Goal: Transaction & Acquisition: Purchase product/service

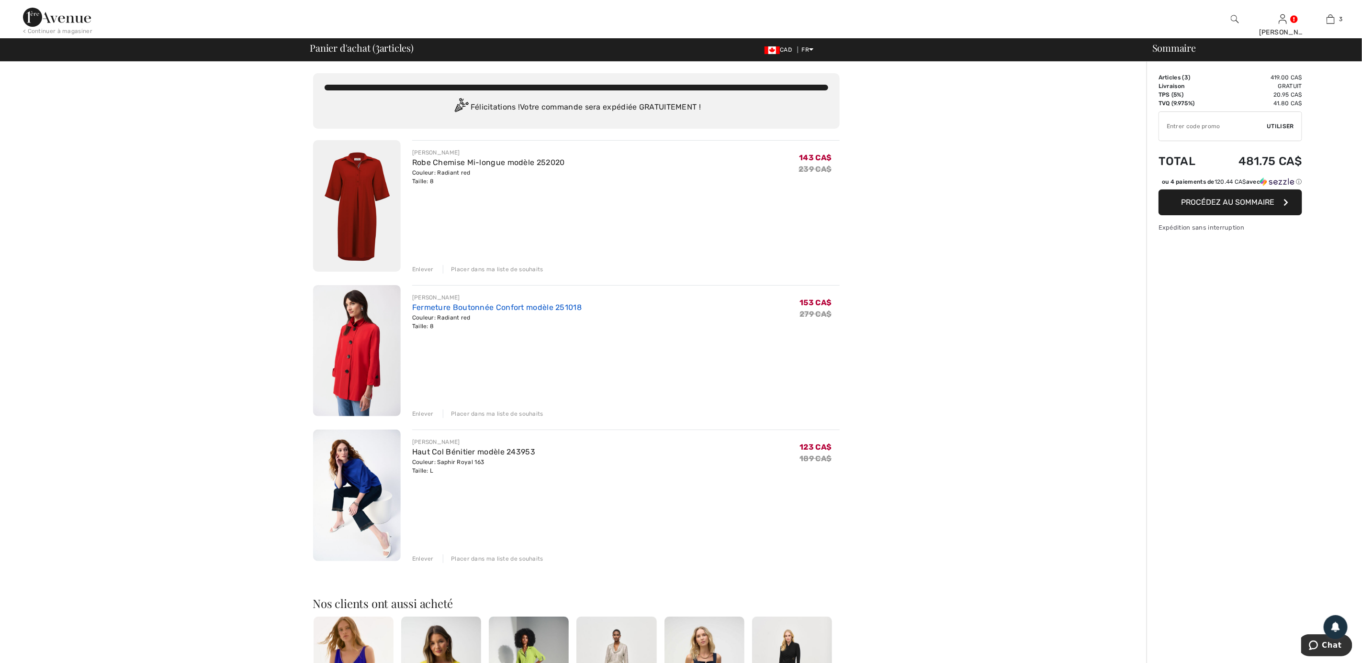
click at [484, 304] on link "Fermeture Boutonnée Confort modèle 251018" at bounding box center [496, 307] width 169 height 9
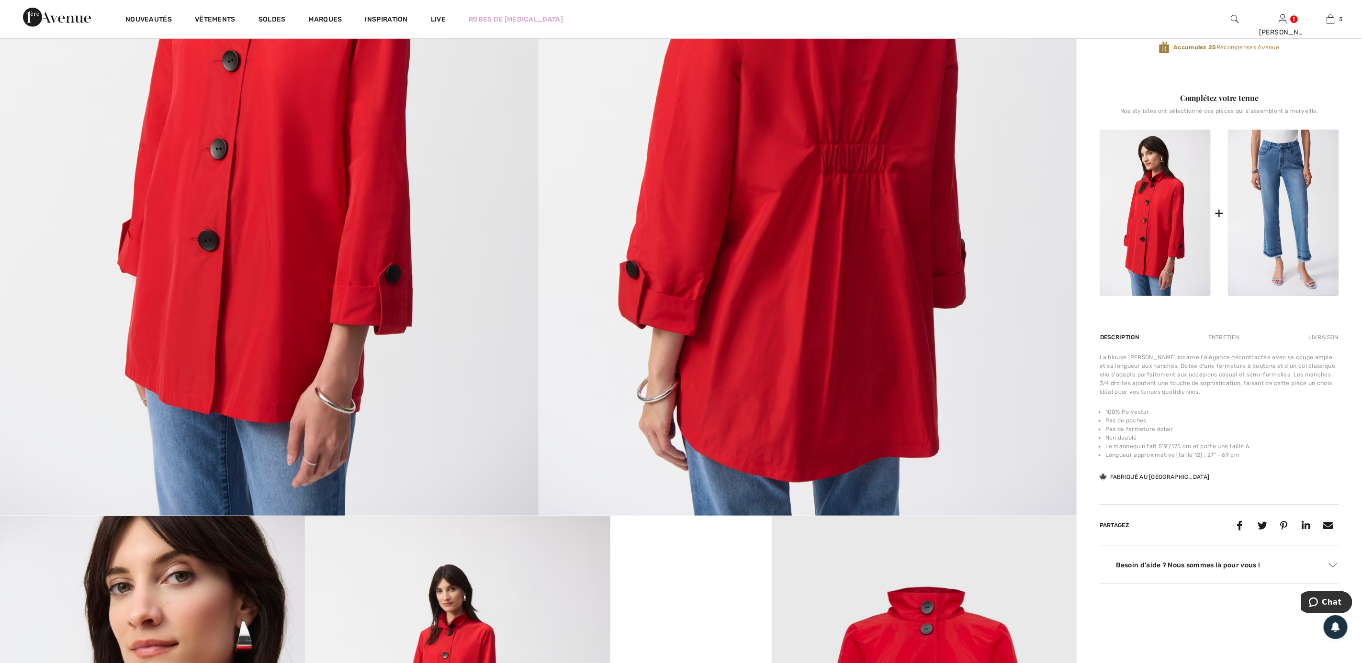
scroll to position [359, 0]
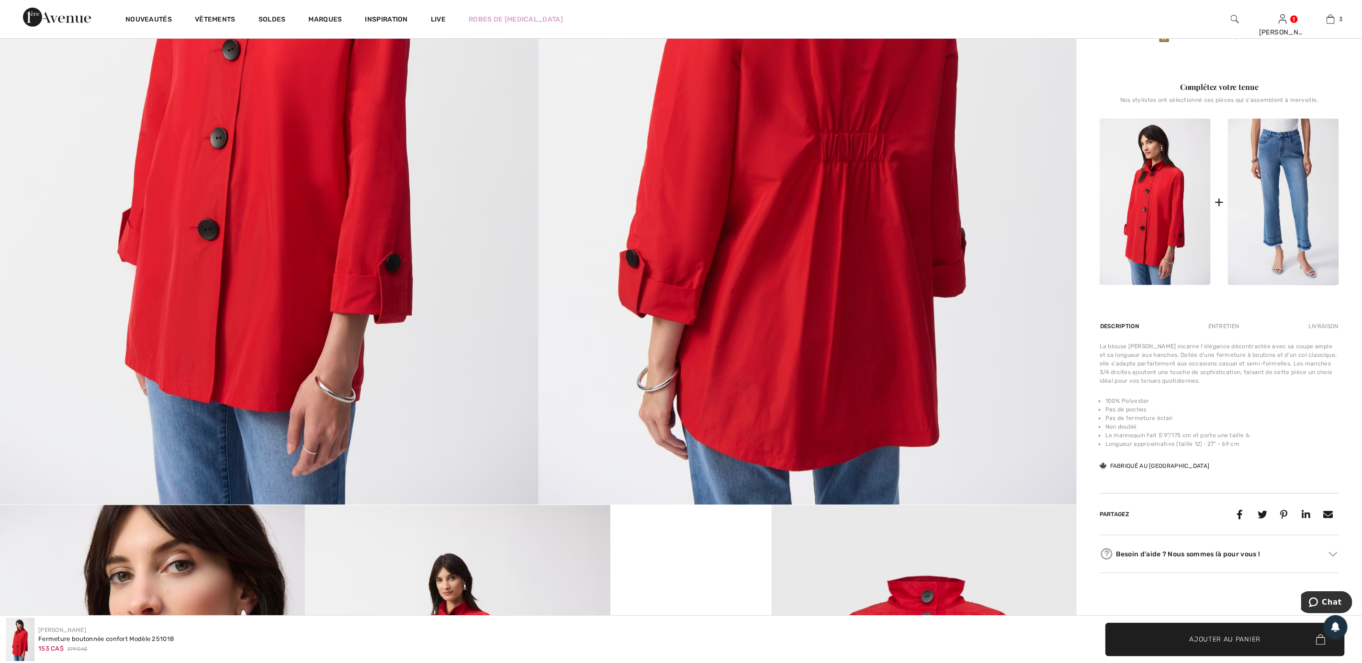
click at [1240, 322] on div "Entretien" at bounding box center [1223, 326] width 47 height 17
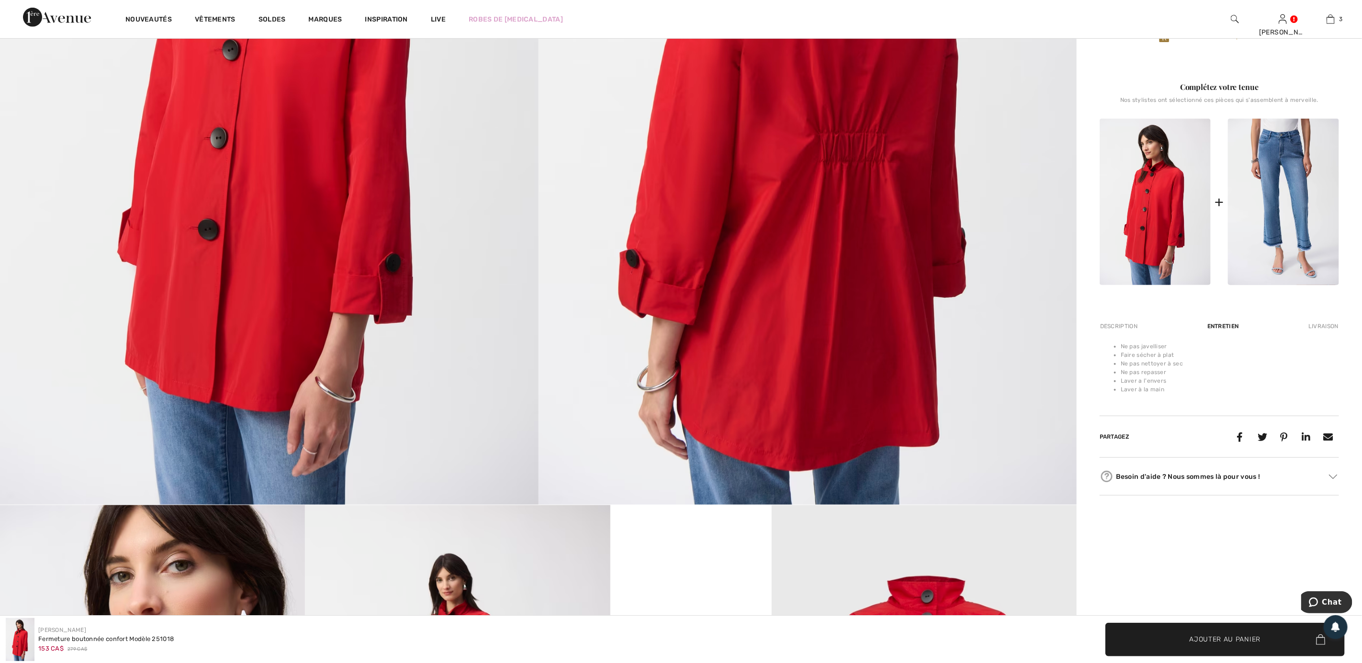
click at [1122, 329] on div "Description" at bounding box center [1120, 326] width 40 height 17
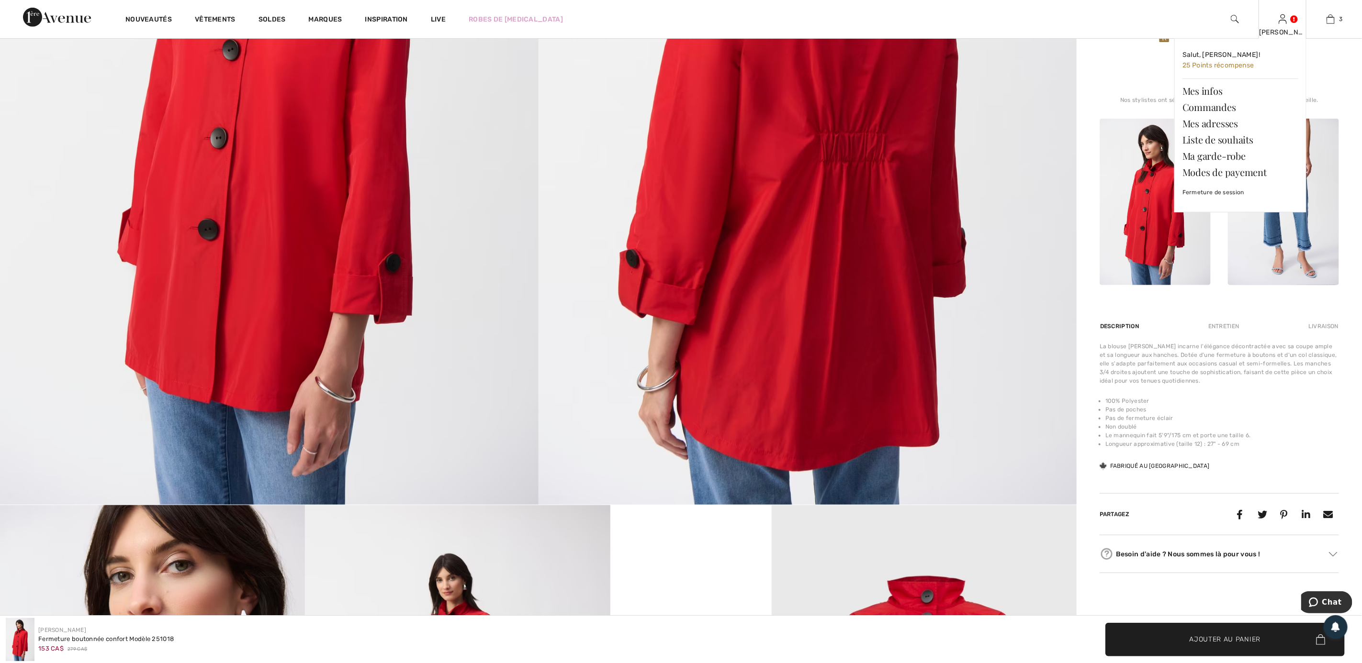
click at [1279, 16] on img at bounding box center [1283, 18] width 8 height 11
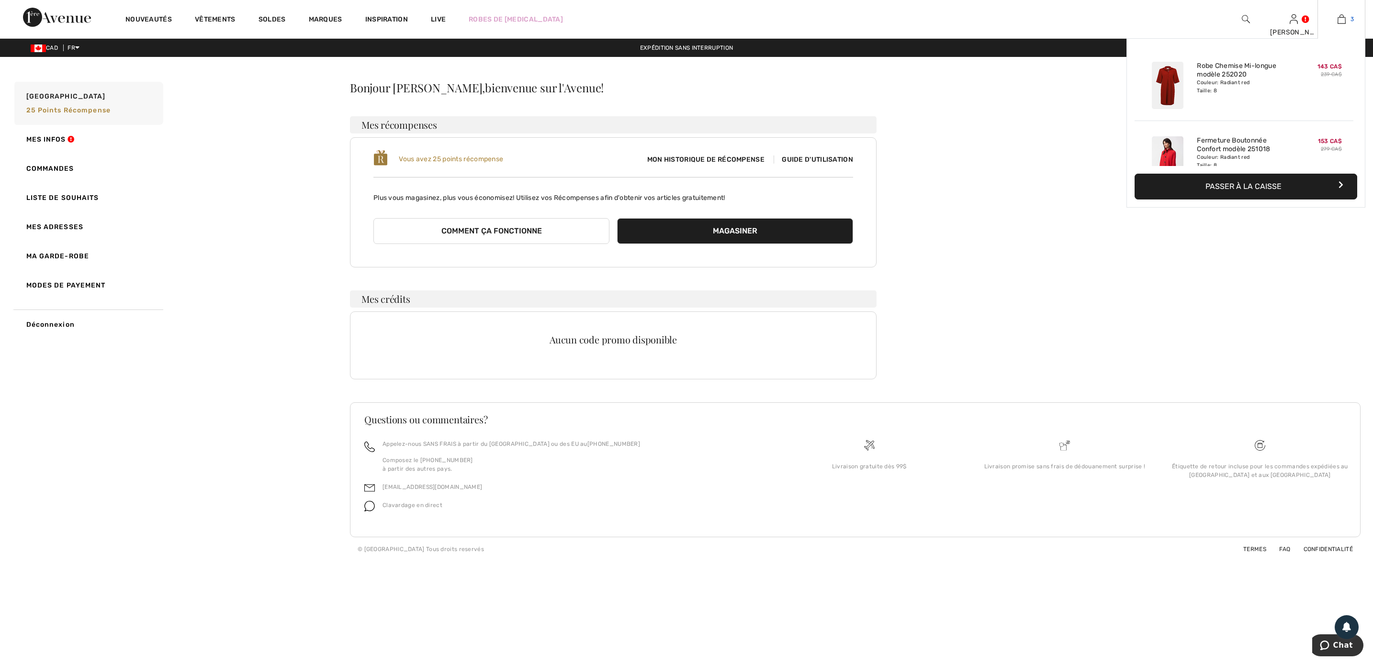
click at [1349, 13] on link "3" at bounding box center [1341, 18] width 47 height 11
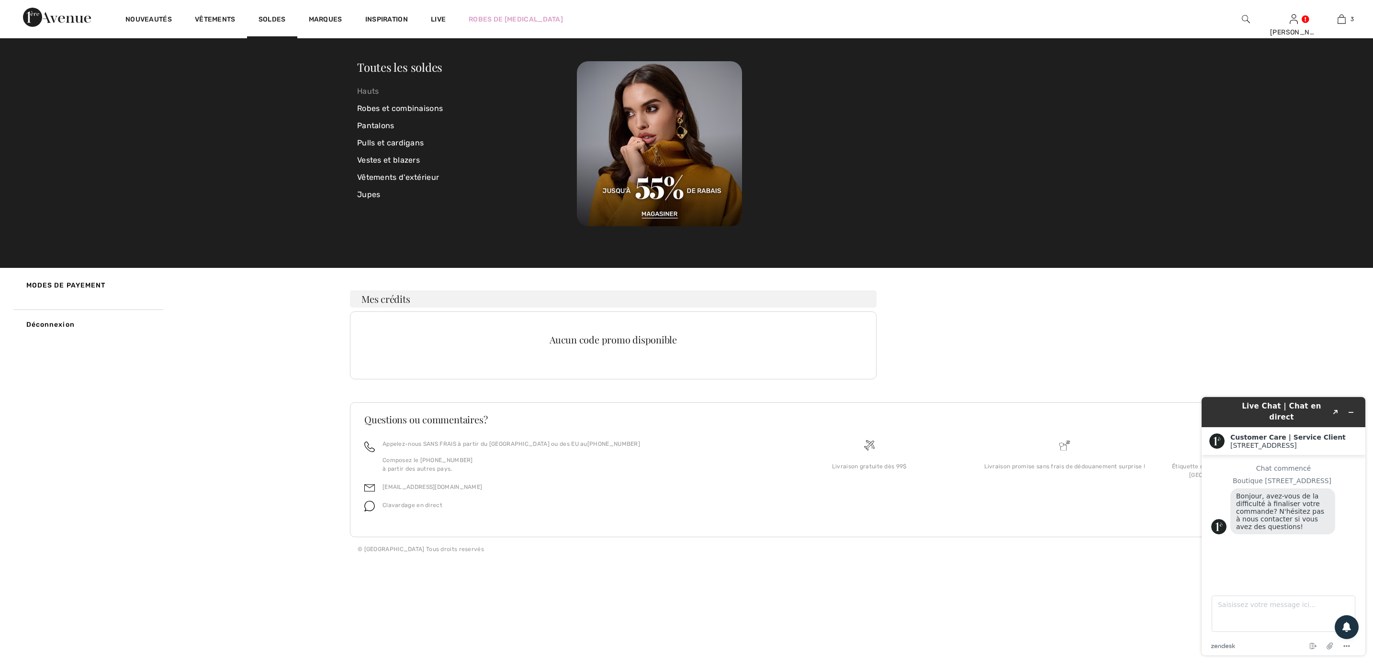
click at [370, 90] on link "Hauts" at bounding box center [467, 91] width 220 height 17
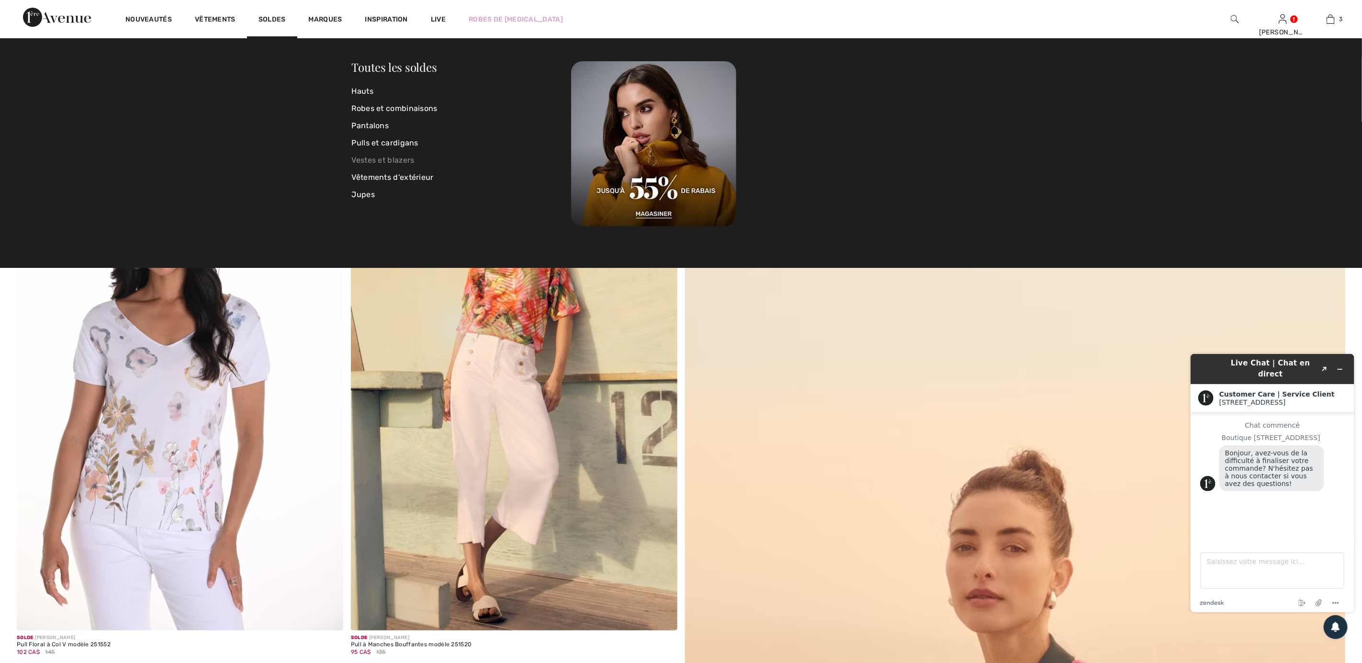
click at [385, 161] on link "Vestes et blazers" at bounding box center [462, 160] width 220 height 17
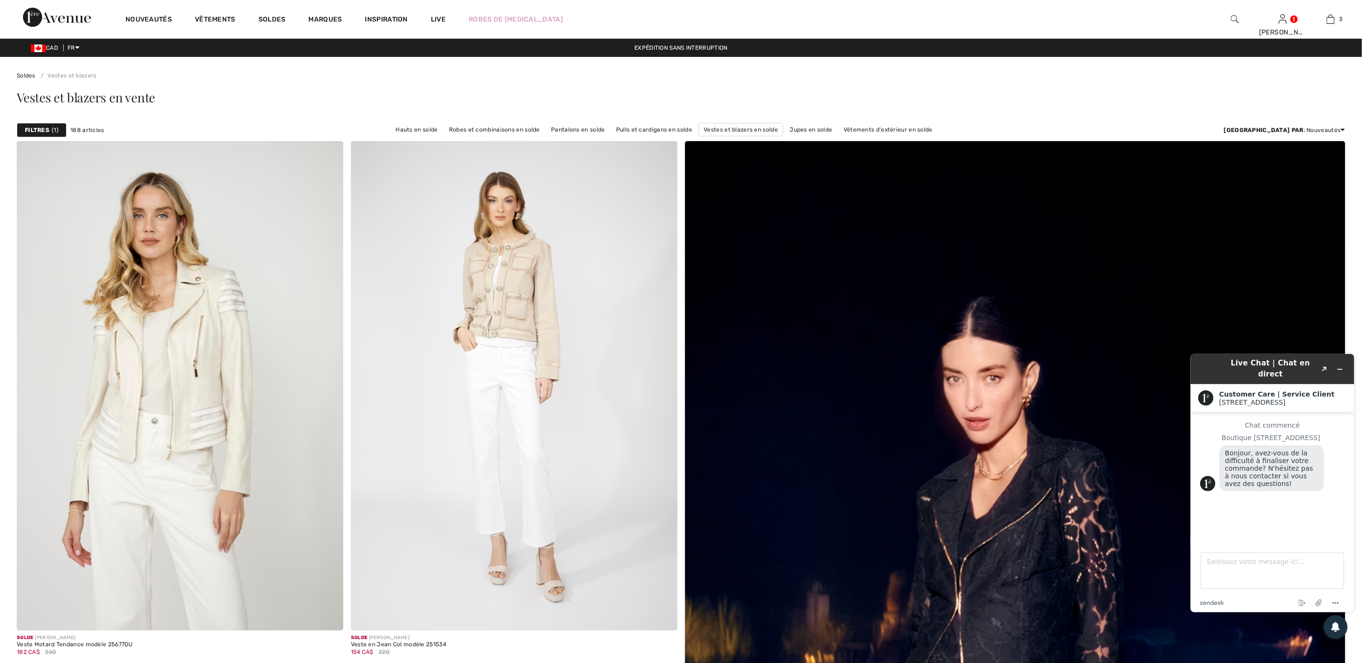
click at [37, 128] on strong "Filtres" at bounding box center [37, 130] width 24 height 9
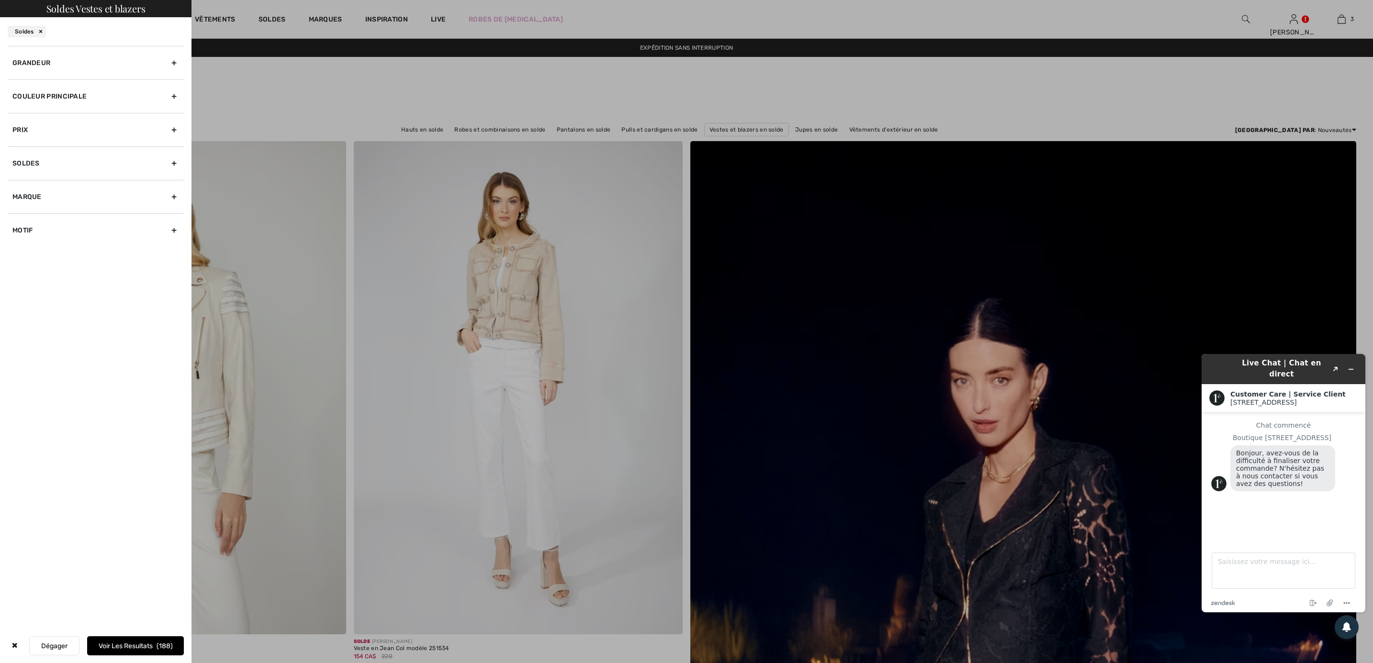
click at [41, 101] on div "Couleur Principale" at bounding box center [96, 96] width 176 height 34
click at [19, 167] on span "Bleu" at bounding box center [28, 163] width 28 height 7
click at [0, 0] on input "Bleu" at bounding box center [0, 0] width 0 height 0
click at [118, 640] on button "Voir les resultats 34" at bounding box center [135, 646] width 97 height 19
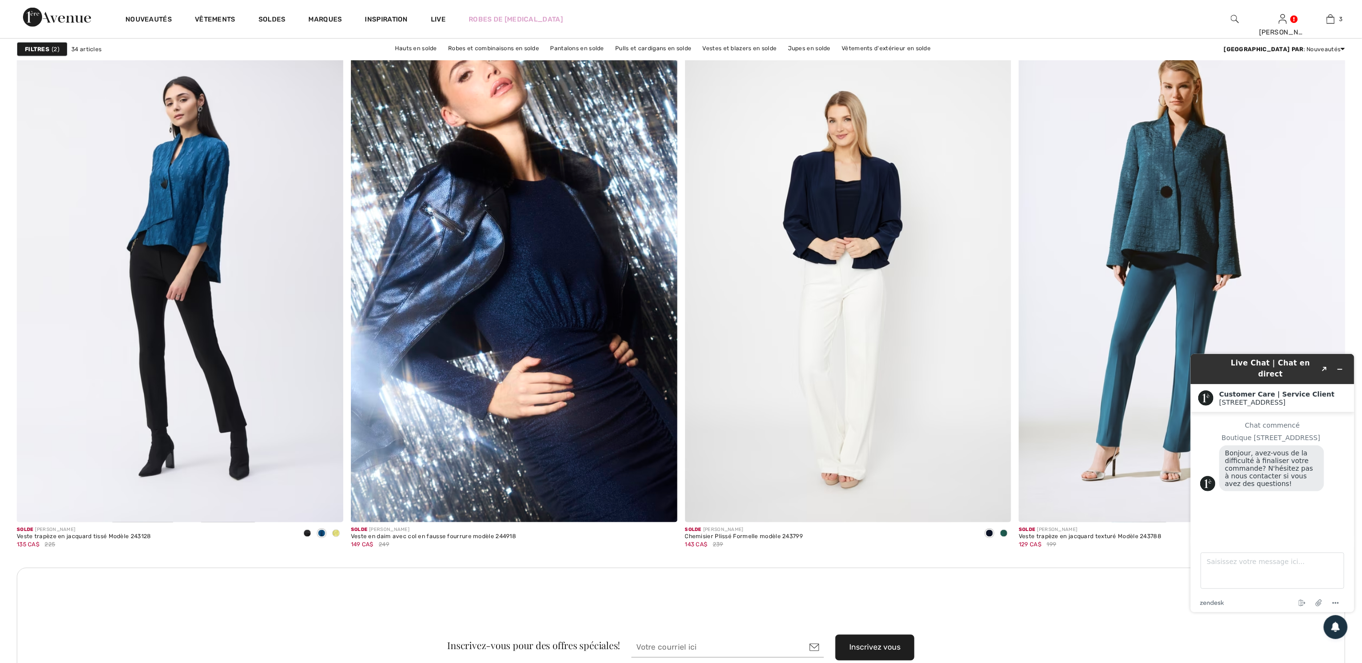
scroll to position [3519, 0]
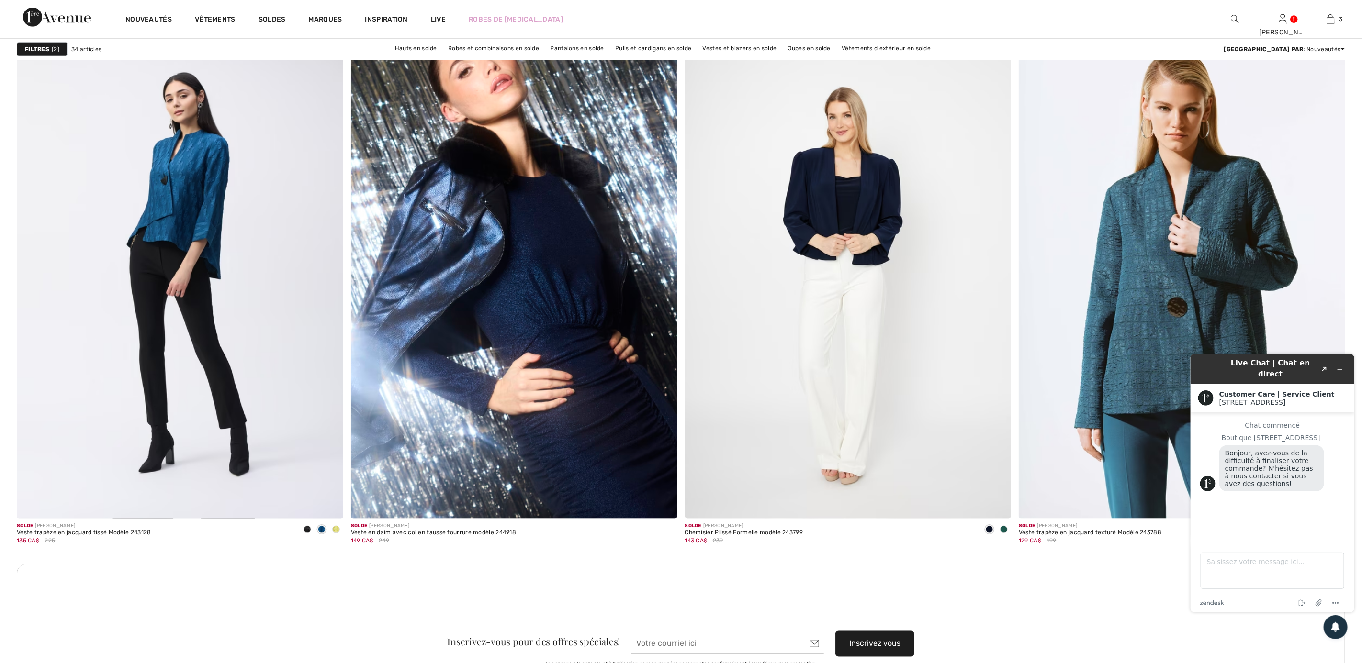
click at [1152, 246] on img at bounding box center [1182, 275] width 326 height 490
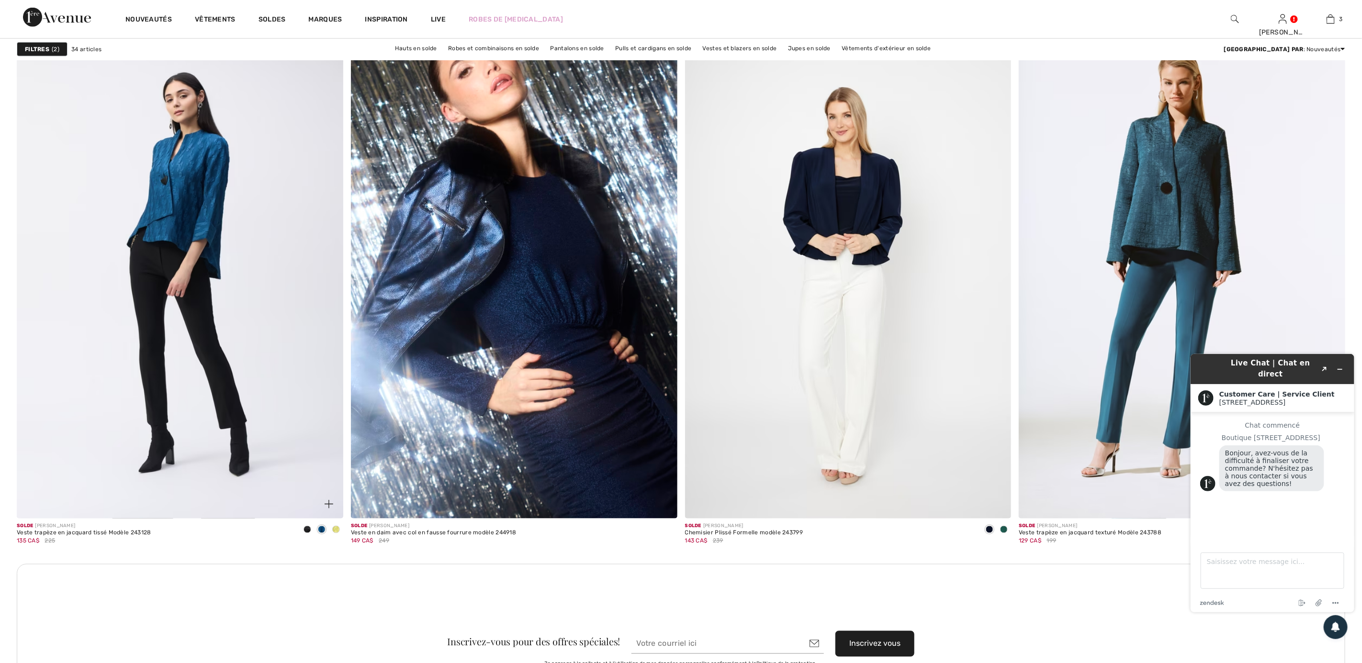
click at [184, 218] on img at bounding box center [180, 275] width 326 height 490
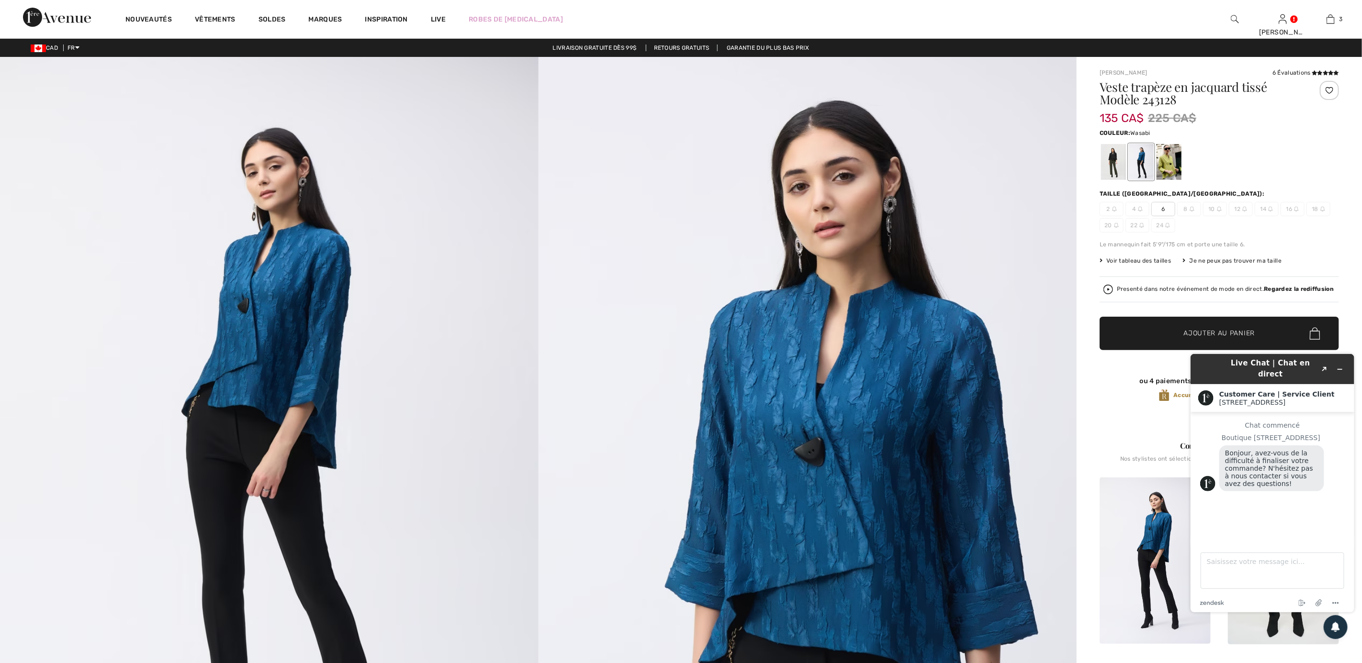
click at [1158, 166] on div at bounding box center [1169, 162] width 25 height 36
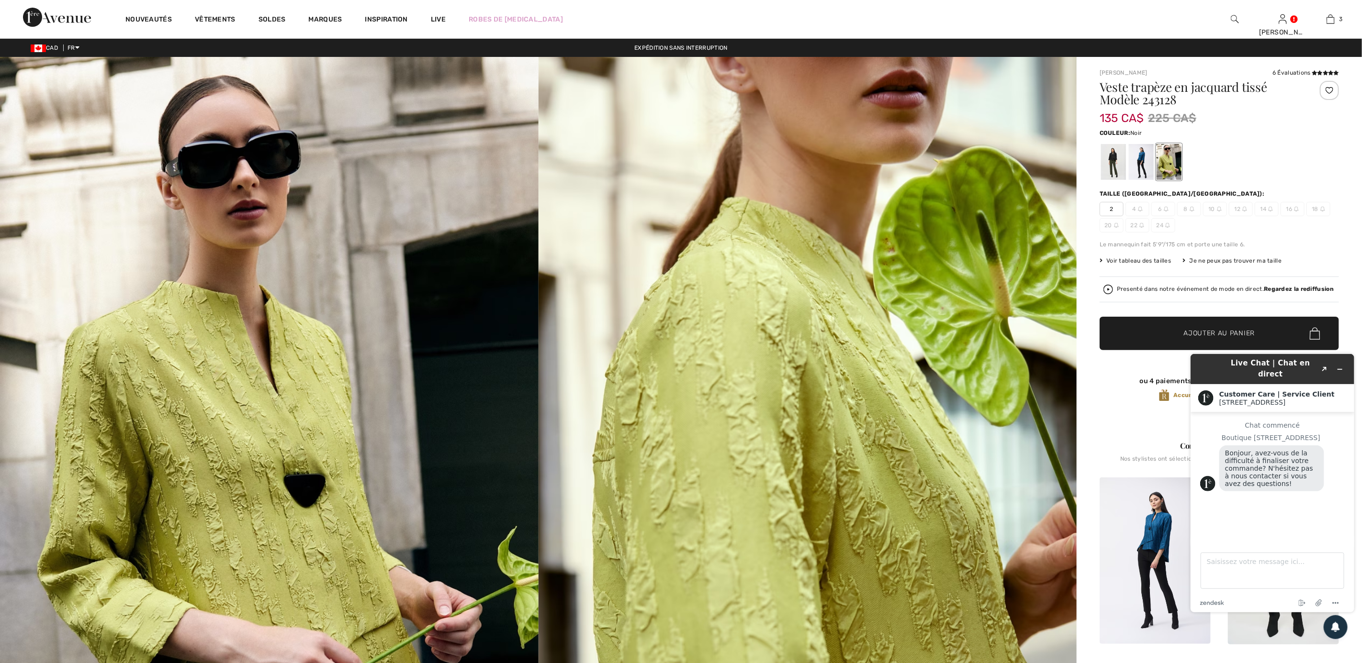
click at [1112, 145] on div at bounding box center [1113, 162] width 25 height 36
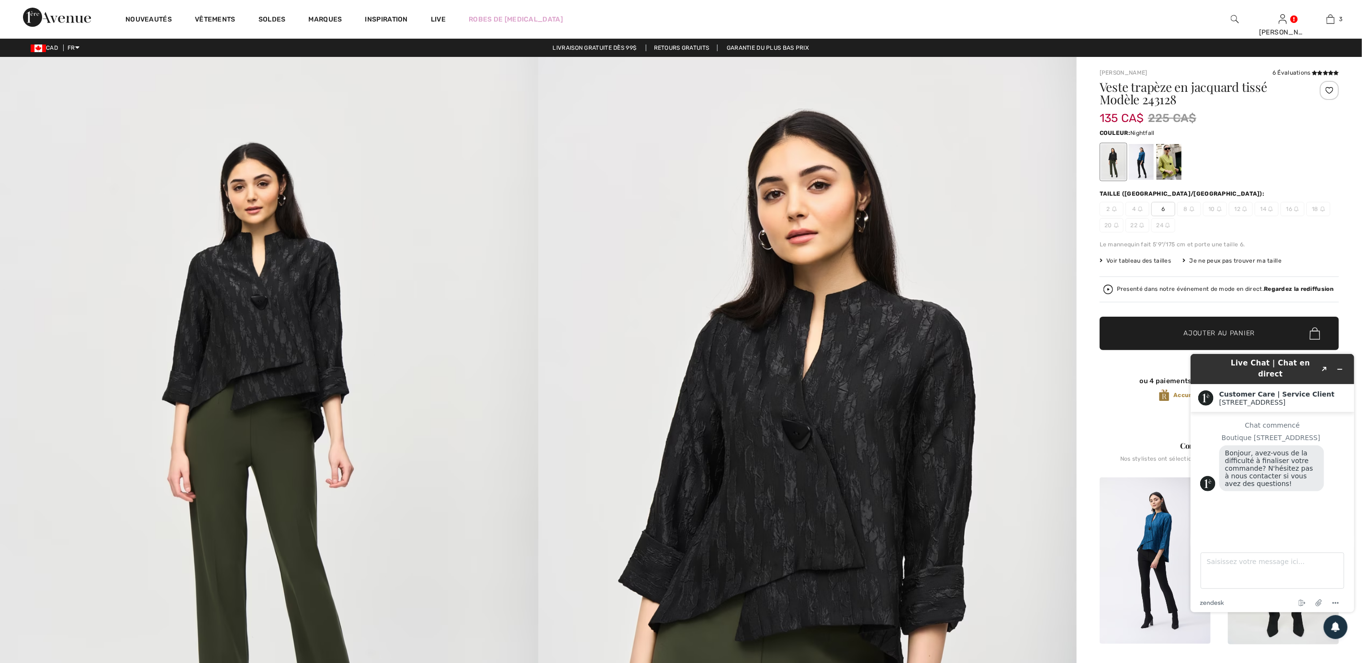
click at [1138, 162] on div at bounding box center [1141, 162] width 25 height 36
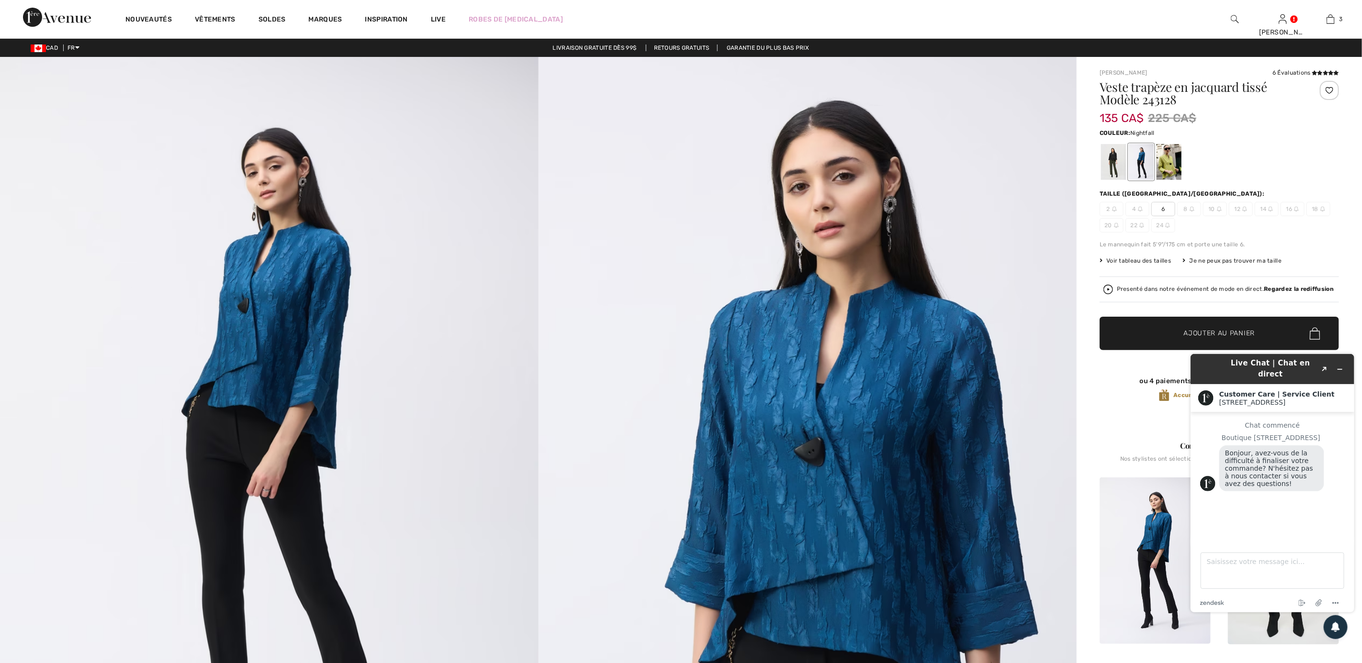
click at [1190, 337] on span "Ajouter au panier" at bounding box center [1219, 334] width 71 height 10
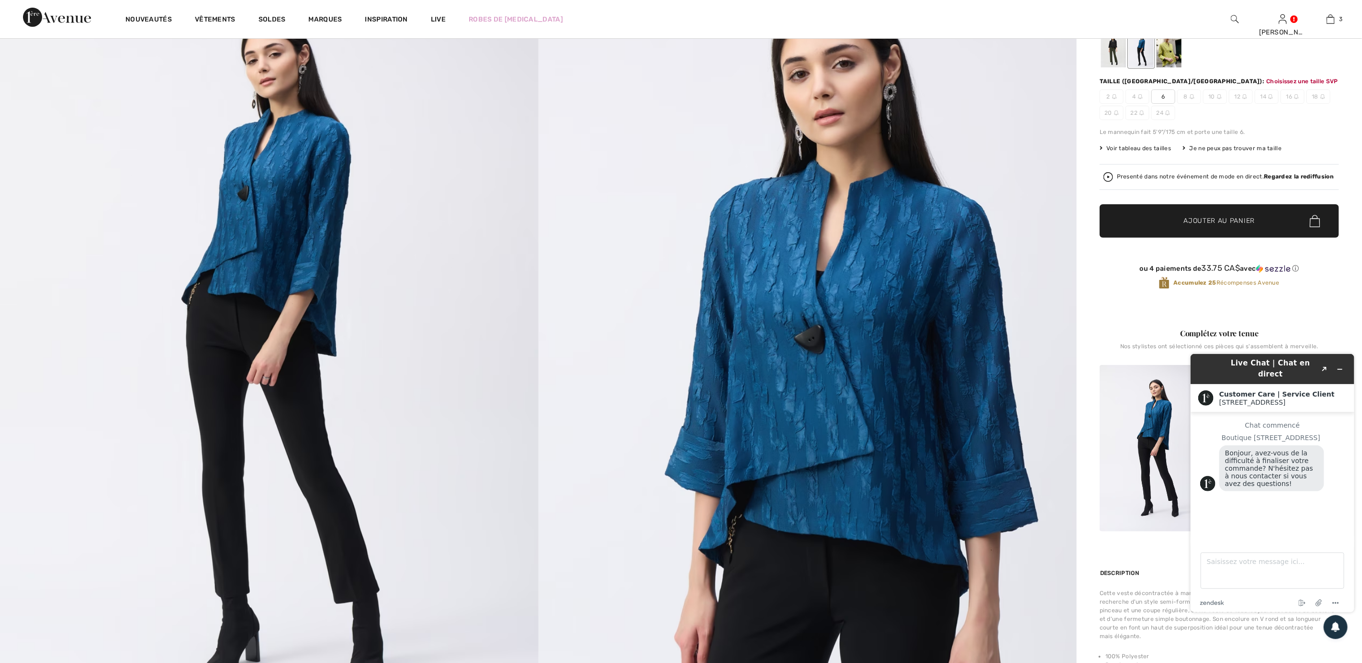
scroll to position [113, 0]
click at [1336, 366] on icon "Réduire le widget" at bounding box center [1339, 369] width 7 height 7
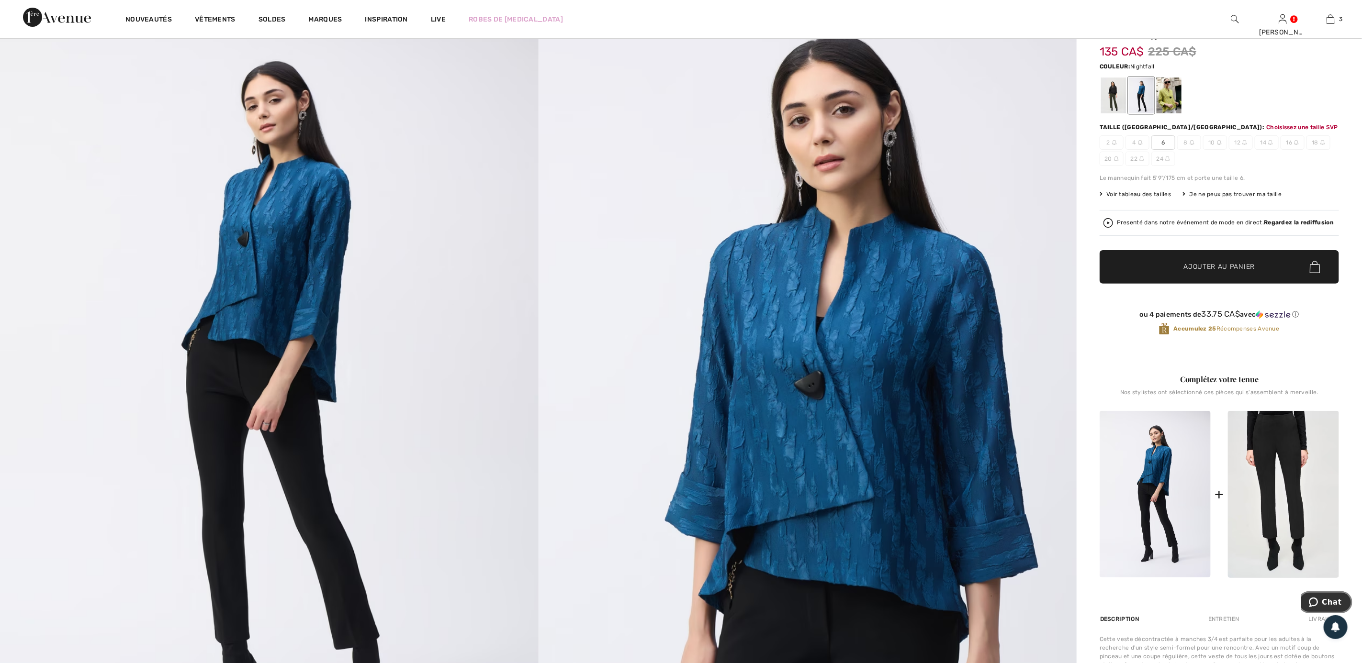
scroll to position [42, 0]
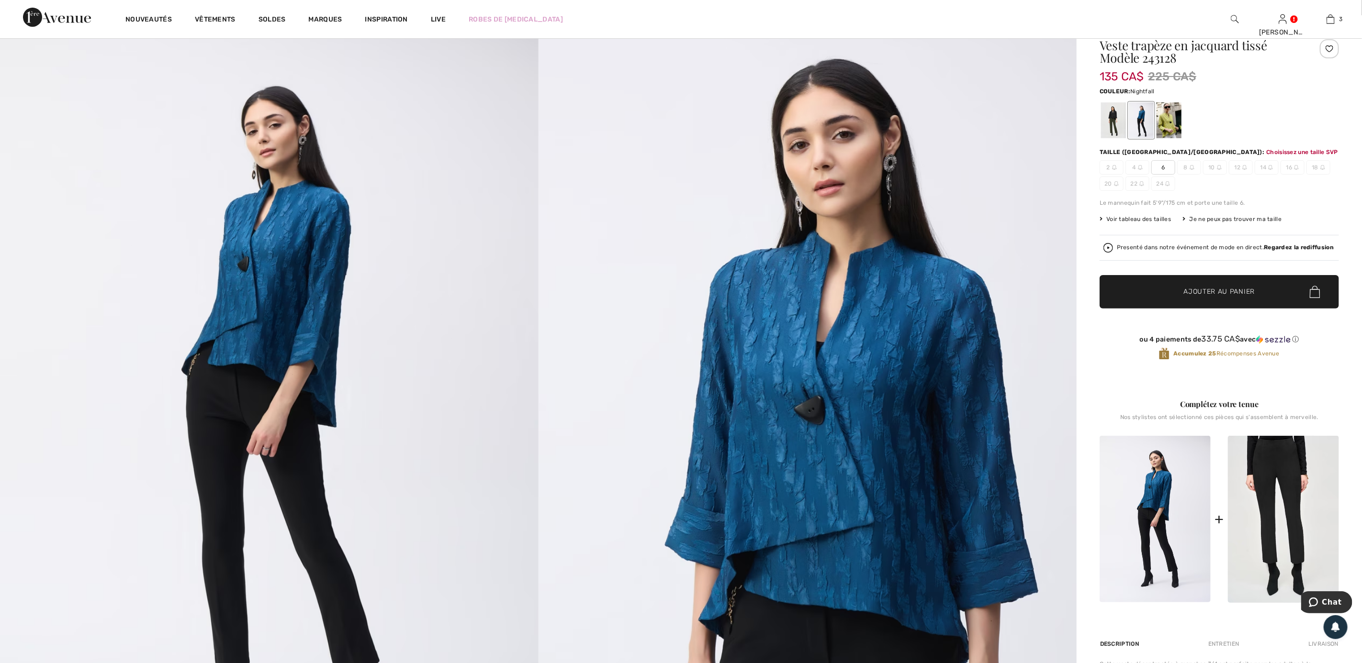
click at [1186, 290] on span "Ajouter au panier" at bounding box center [1219, 292] width 71 height 10
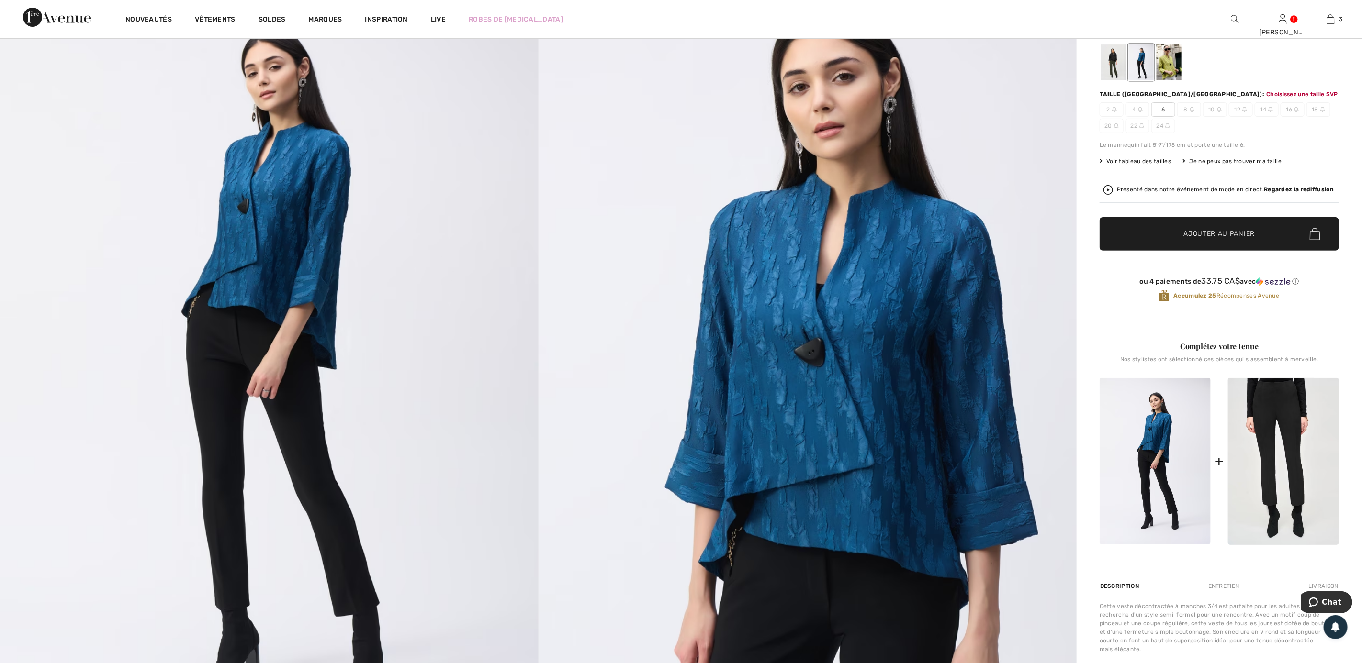
scroll to position [113, 0]
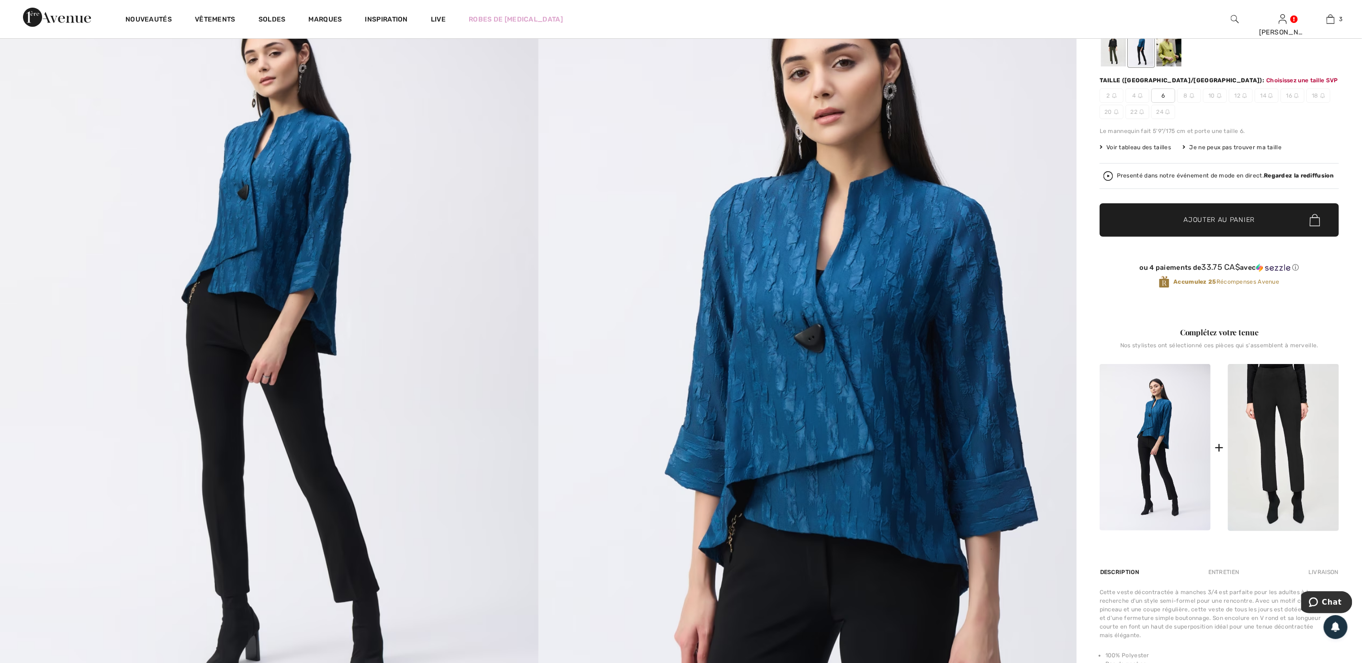
click at [1163, 95] on span "6" at bounding box center [1163, 96] width 24 height 14
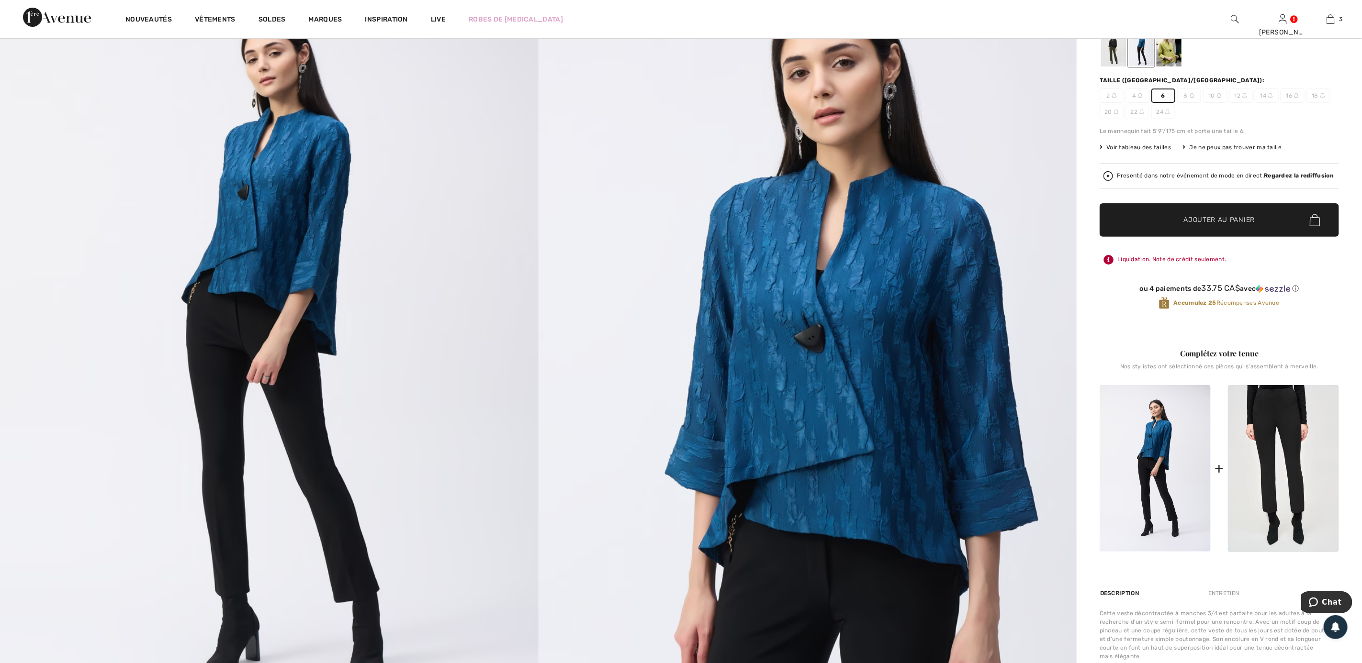
click at [1195, 217] on span "Ajouter au panier" at bounding box center [1219, 220] width 71 height 10
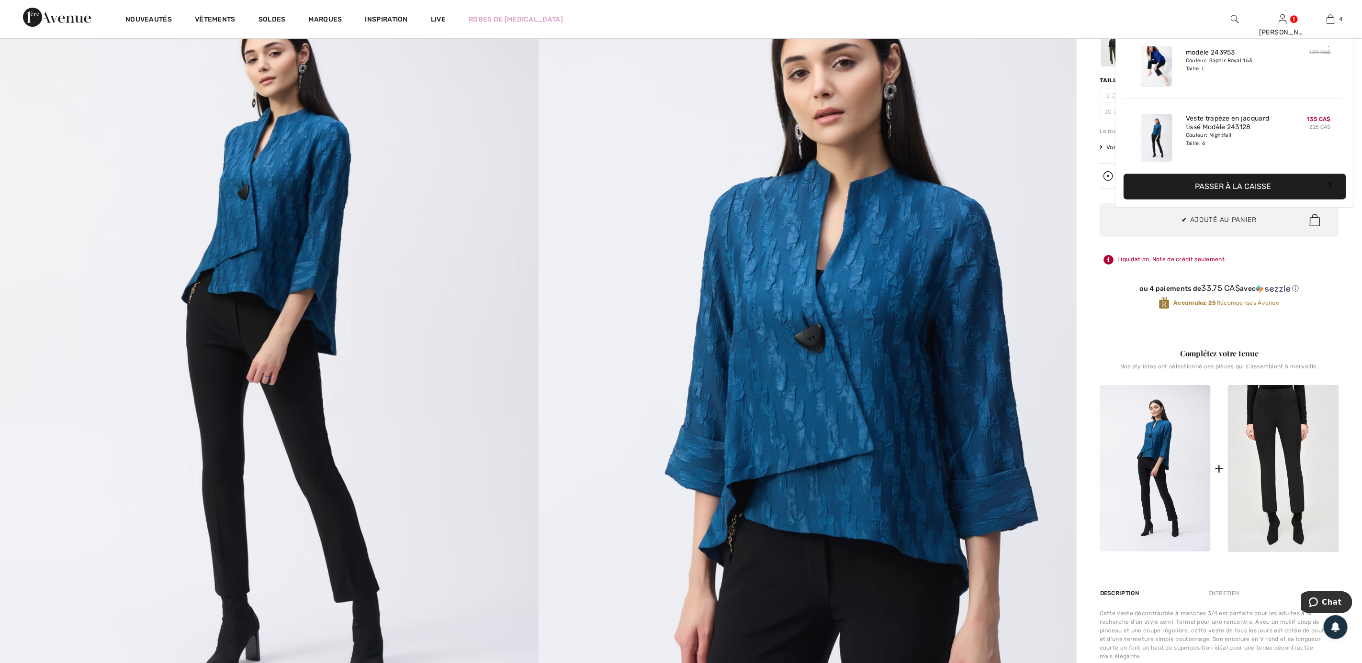
scroll to position [180, 0]
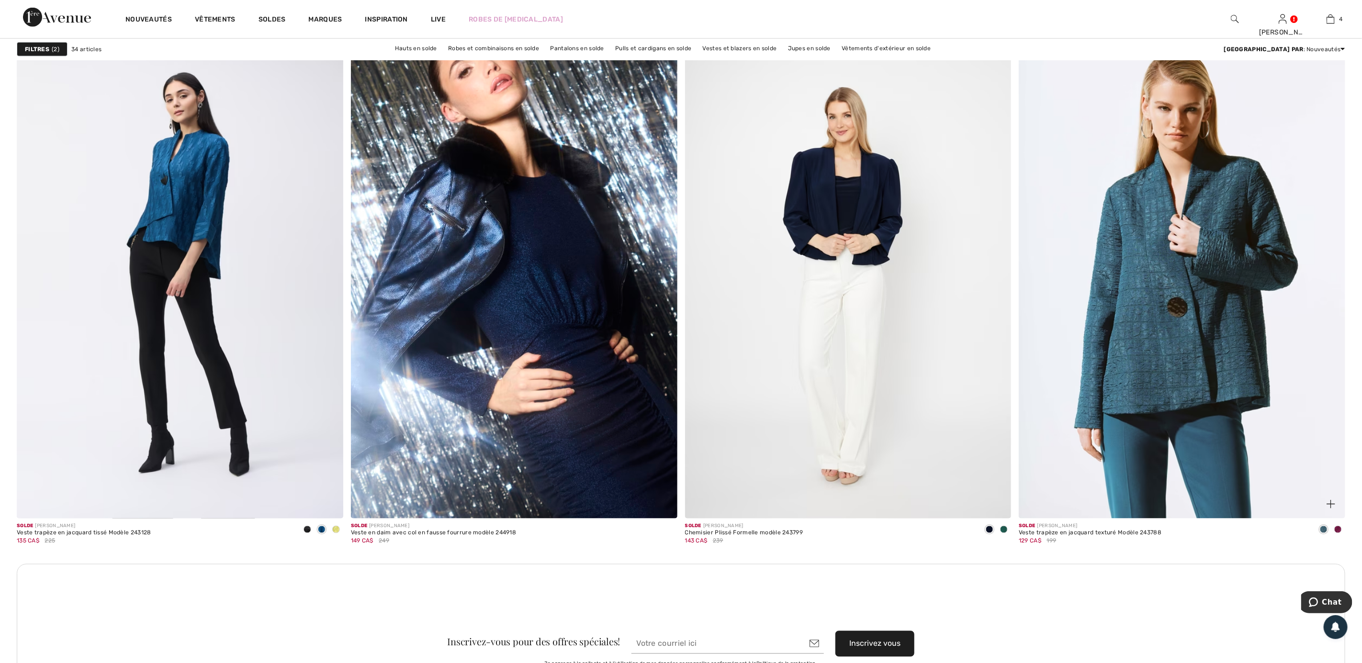
click at [1164, 307] on img at bounding box center [1182, 275] width 326 height 490
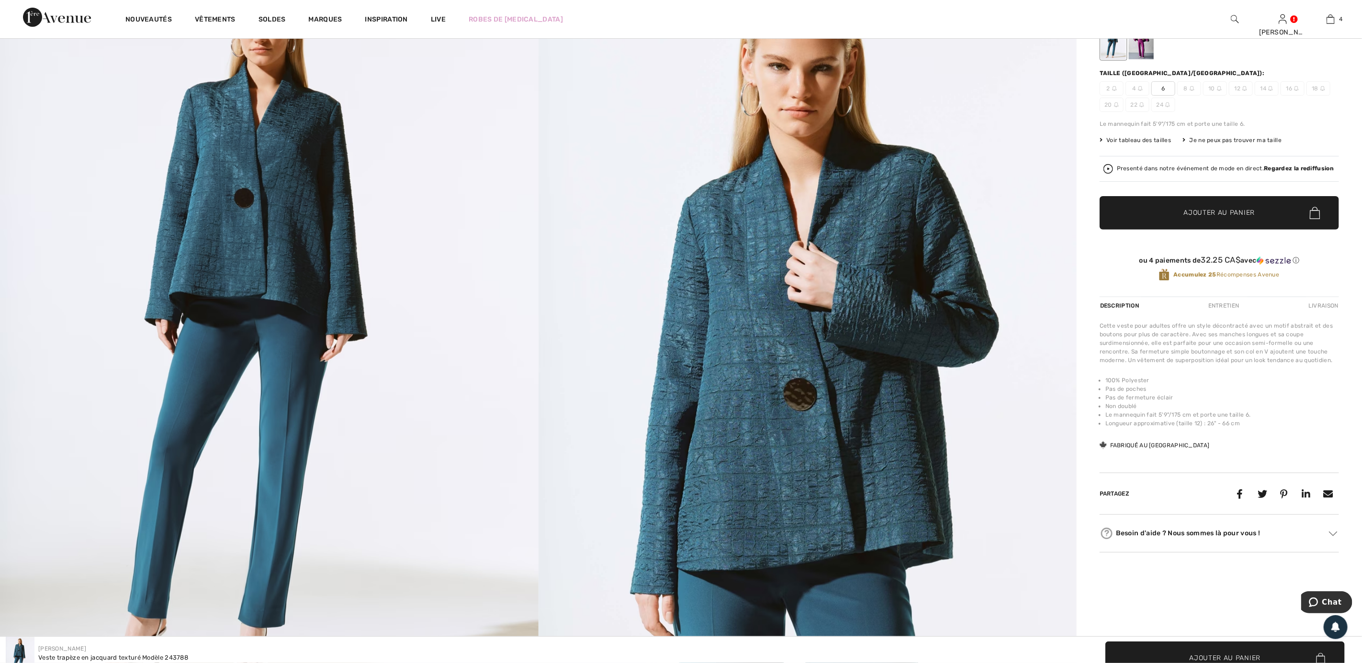
scroll to position [72, 0]
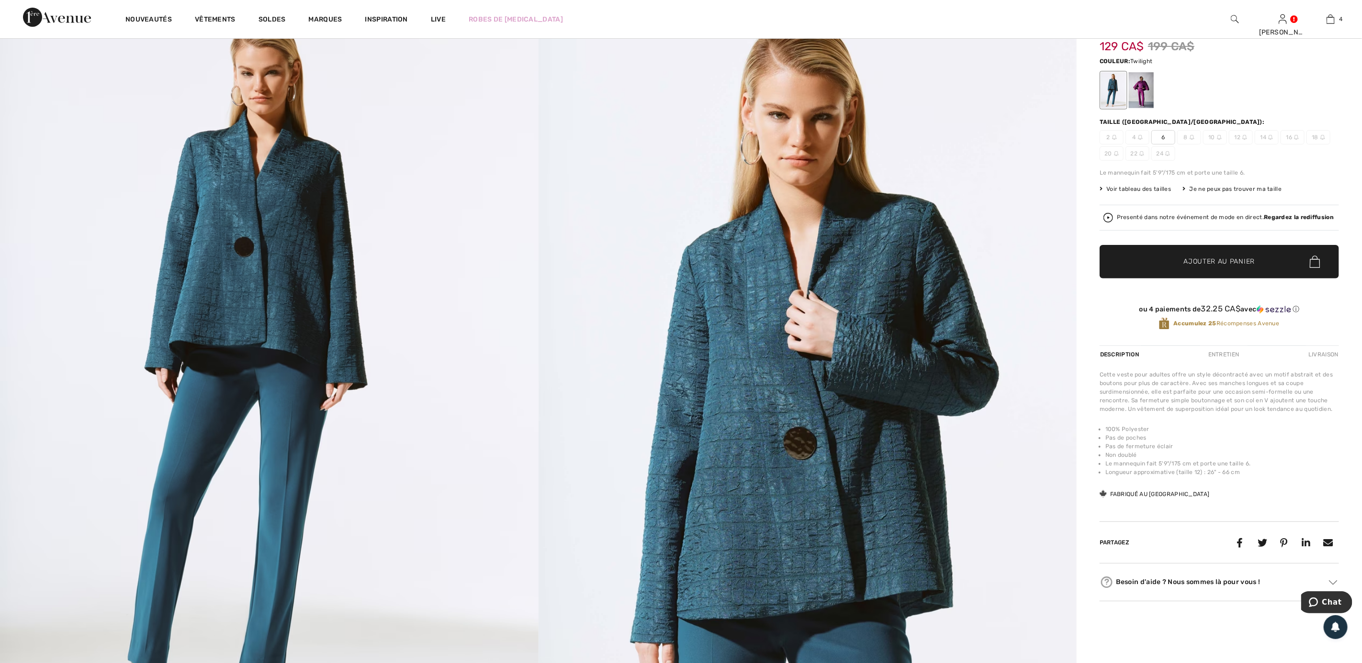
click at [1168, 138] on span "6" at bounding box center [1163, 137] width 24 height 14
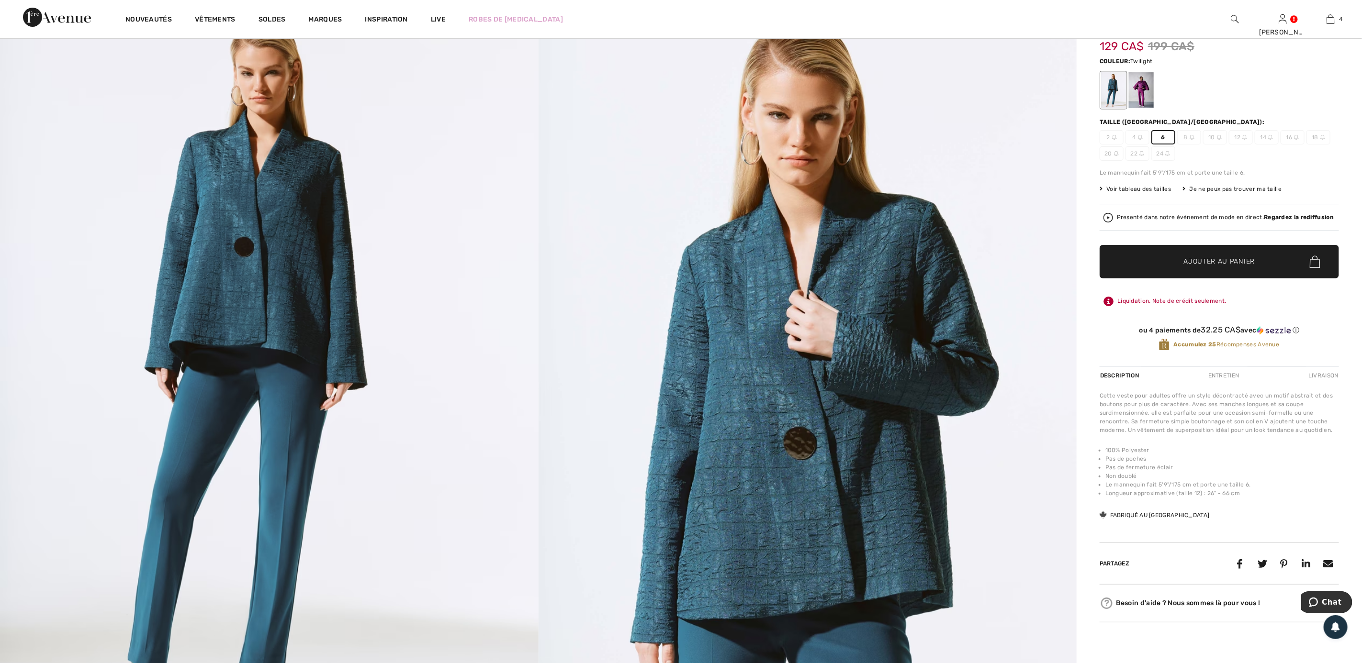
click at [1221, 264] on span "Ajouter au panier" at bounding box center [1219, 262] width 71 height 10
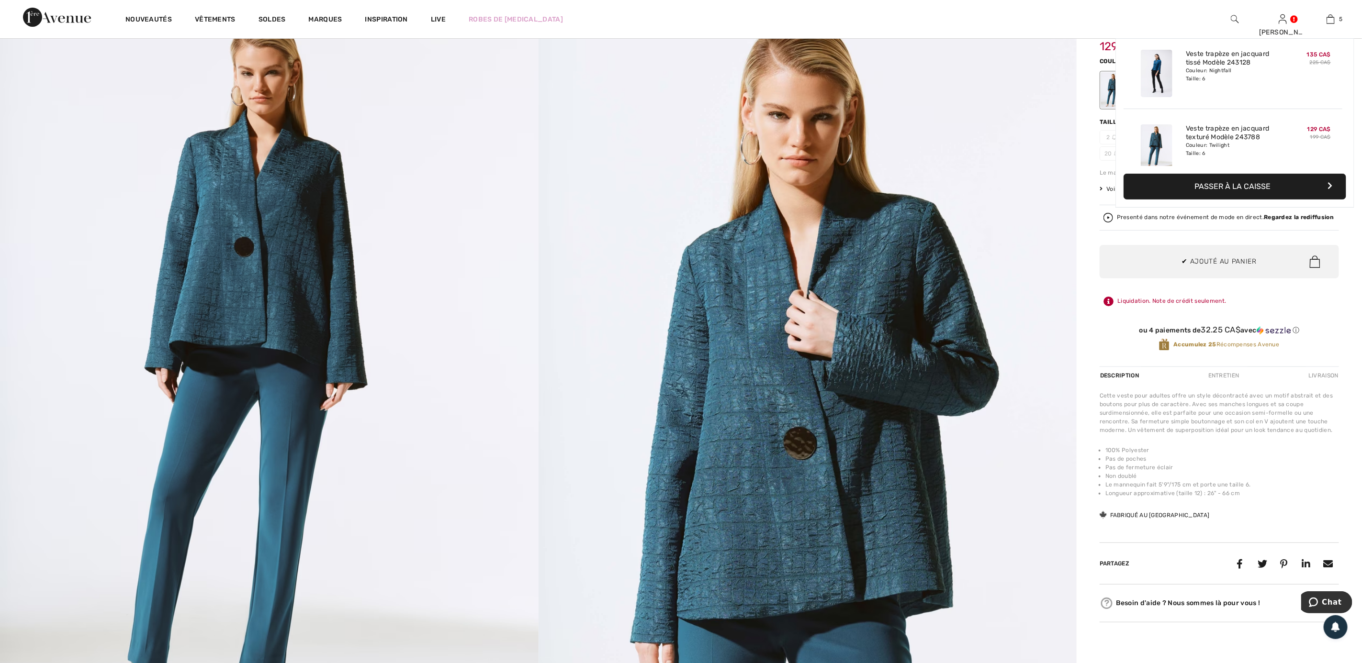
scroll to position [254, 0]
click at [1335, 18] on link "5" at bounding box center [1330, 18] width 47 height 11
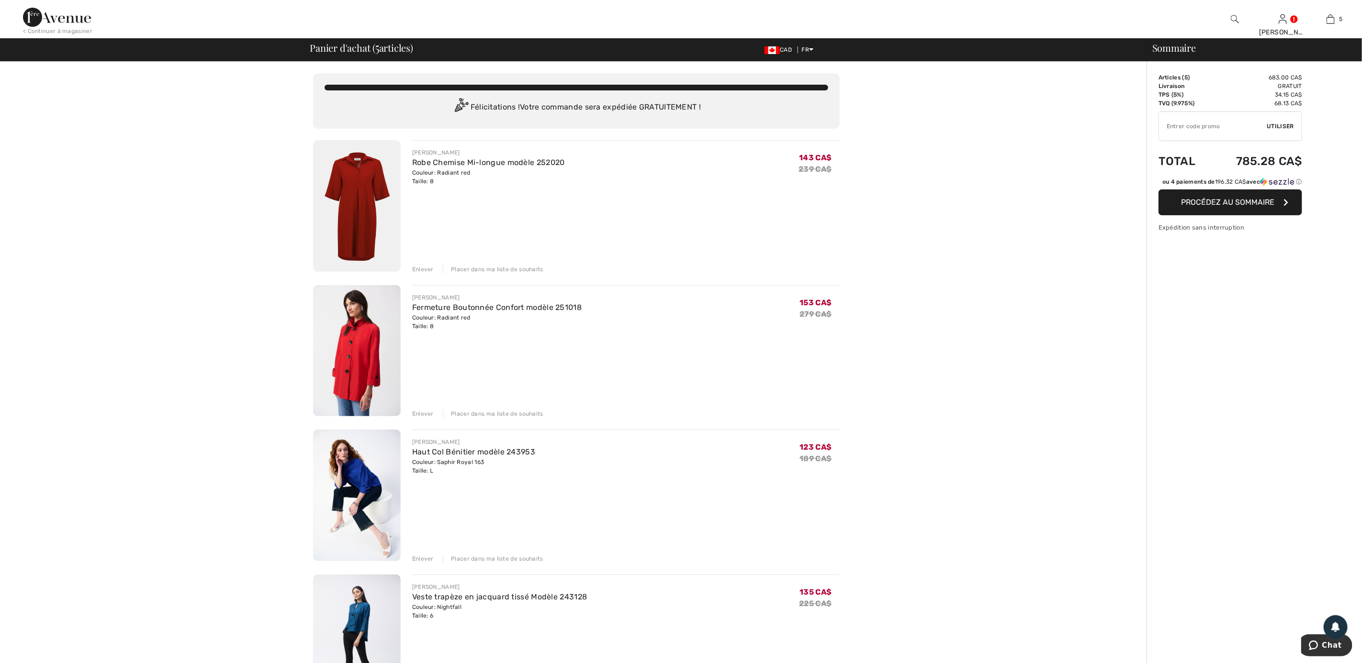
click at [363, 204] on img at bounding box center [357, 206] width 88 height 132
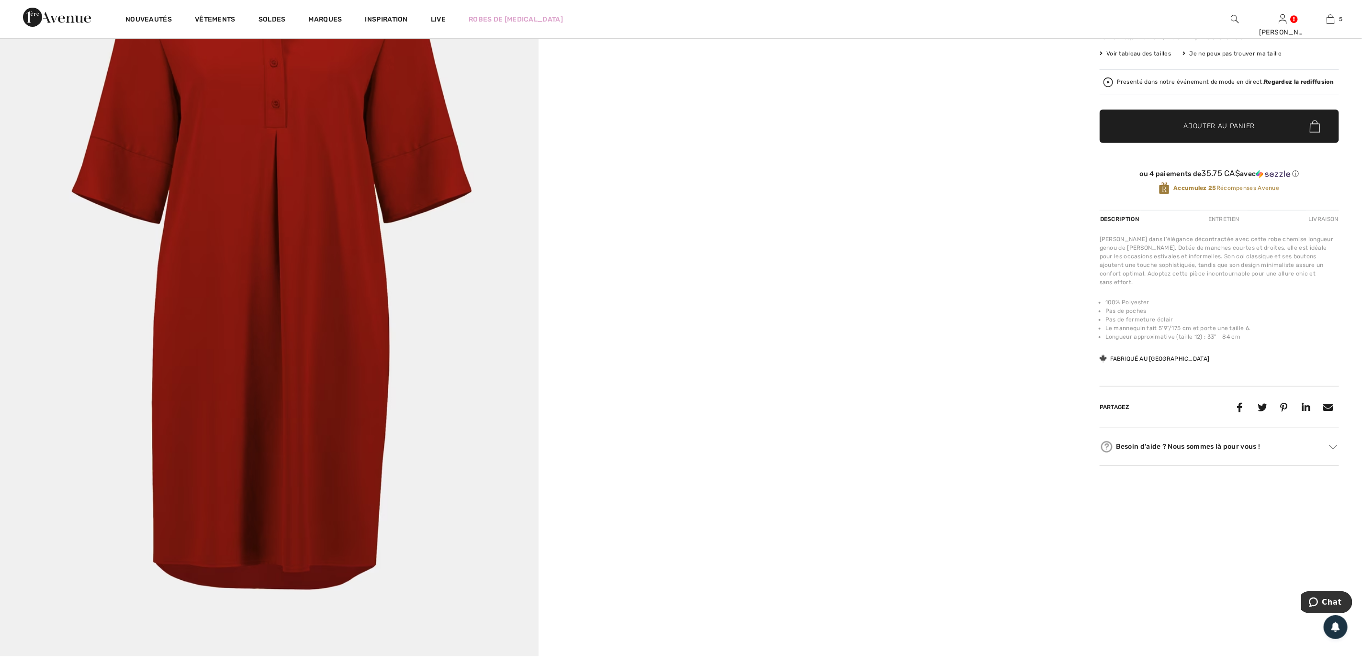
scroll to position [215, 0]
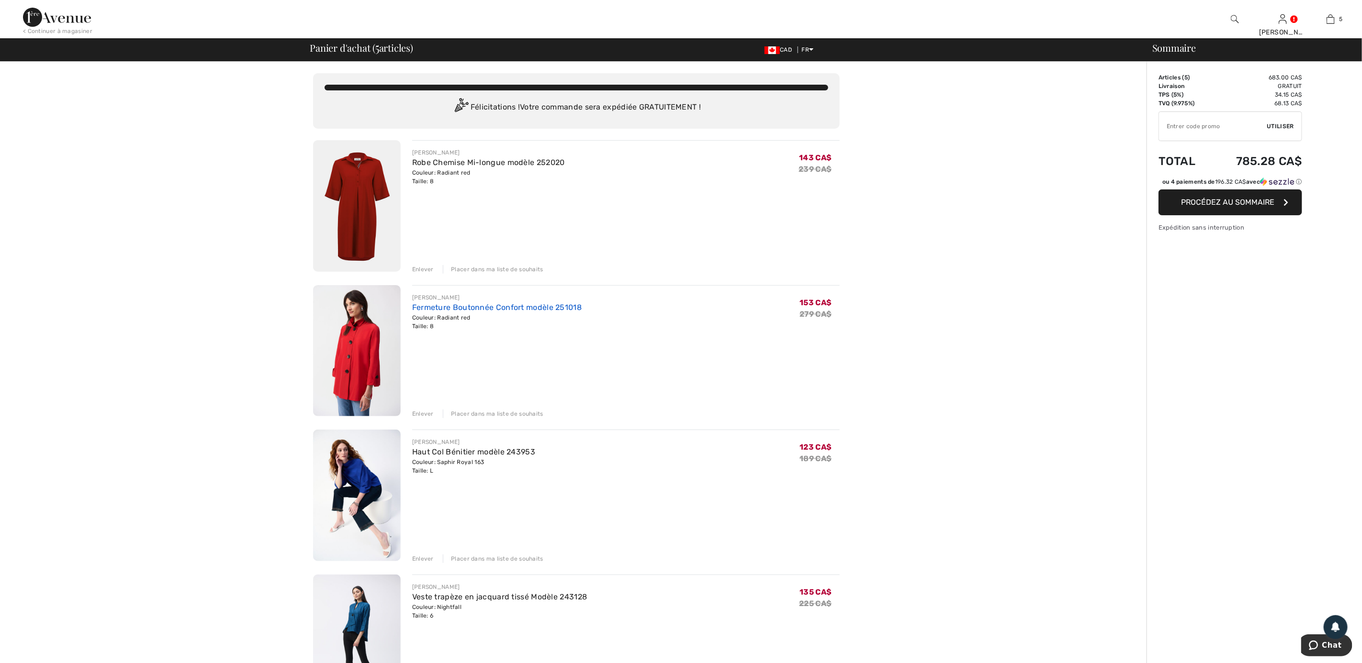
click at [511, 303] on link "Fermeture Boutonnée Confort modèle 251018" at bounding box center [496, 307] width 169 height 9
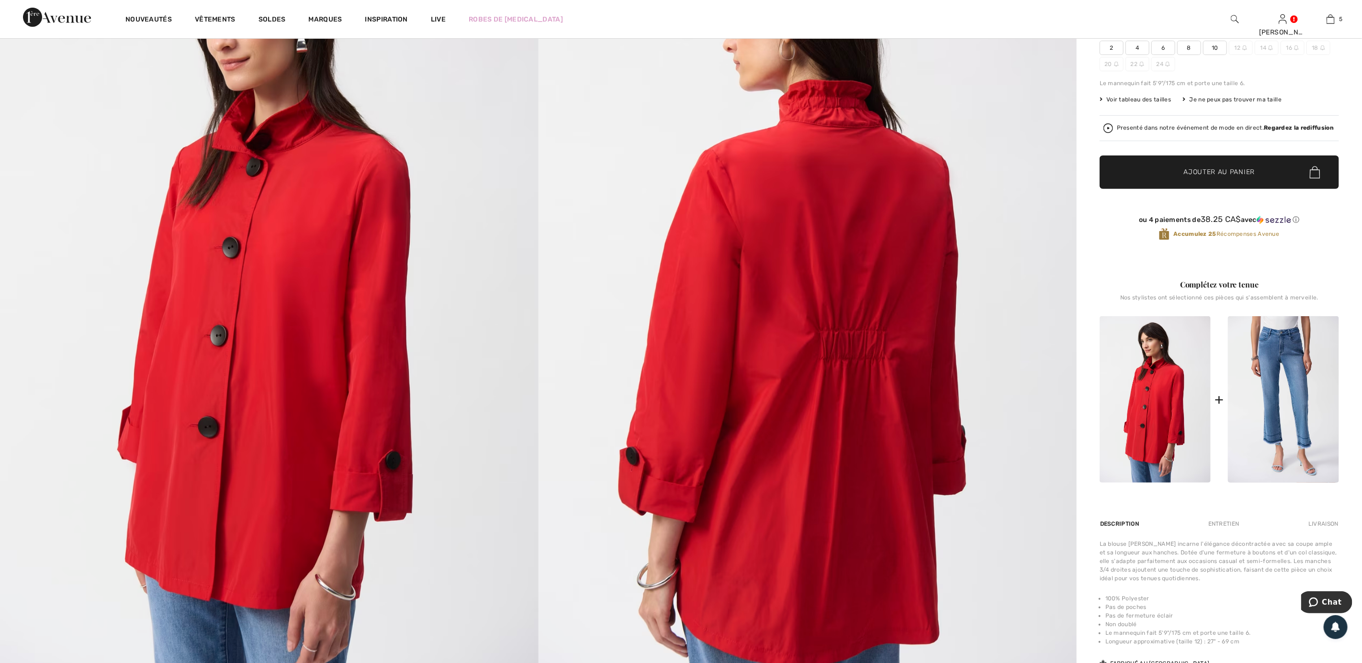
scroll to position [215, 0]
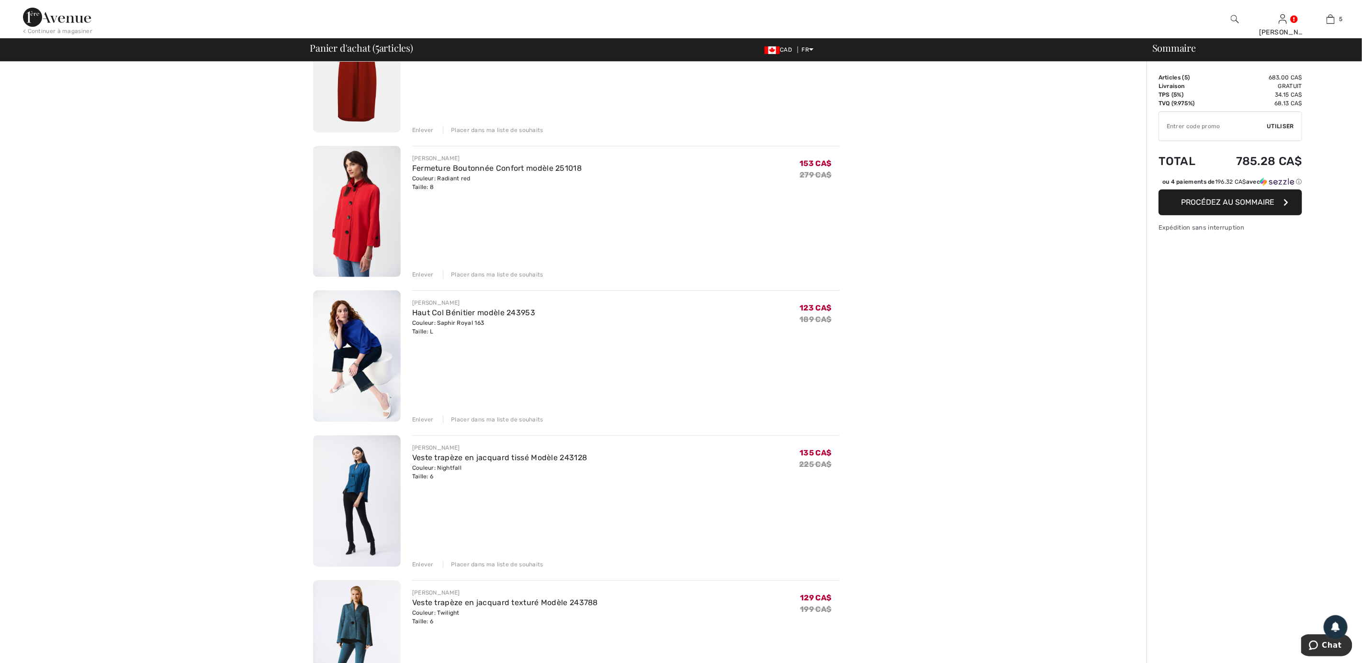
scroll to position [144, 0]
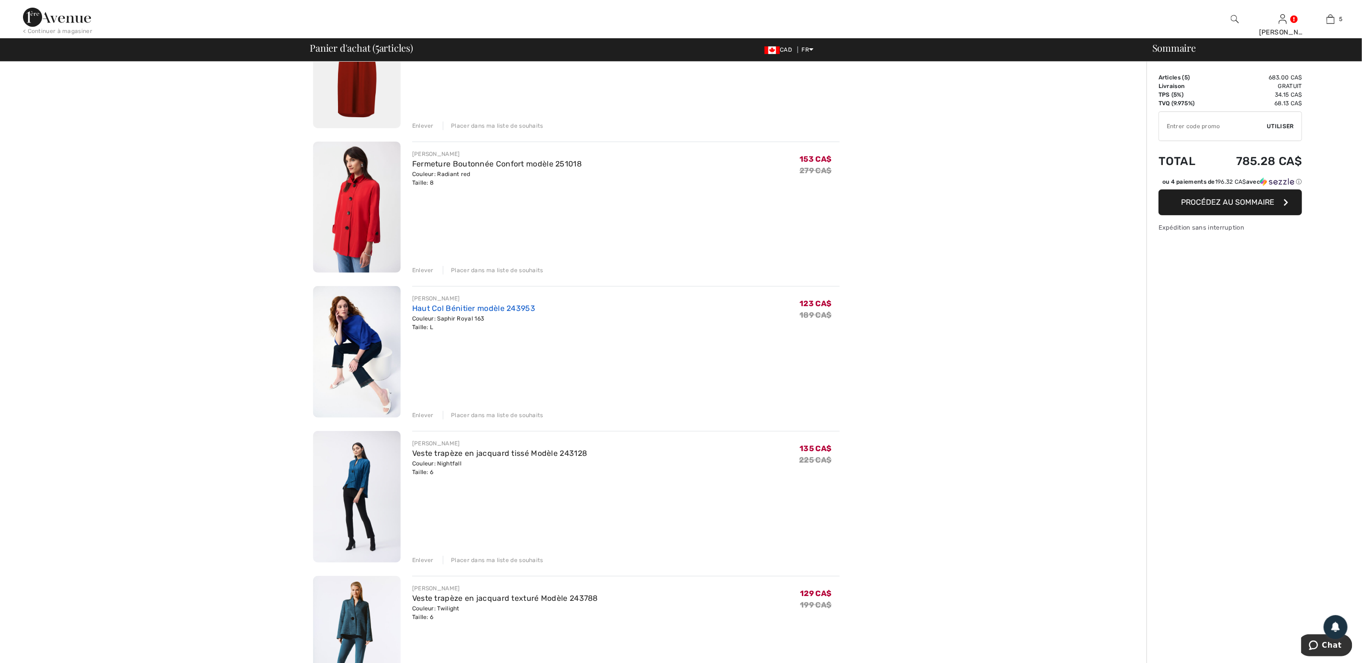
click at [493, 313] on link "Haut Col Bénitier modèle 243953" at bounding box center [473, 308] width 123 height 9
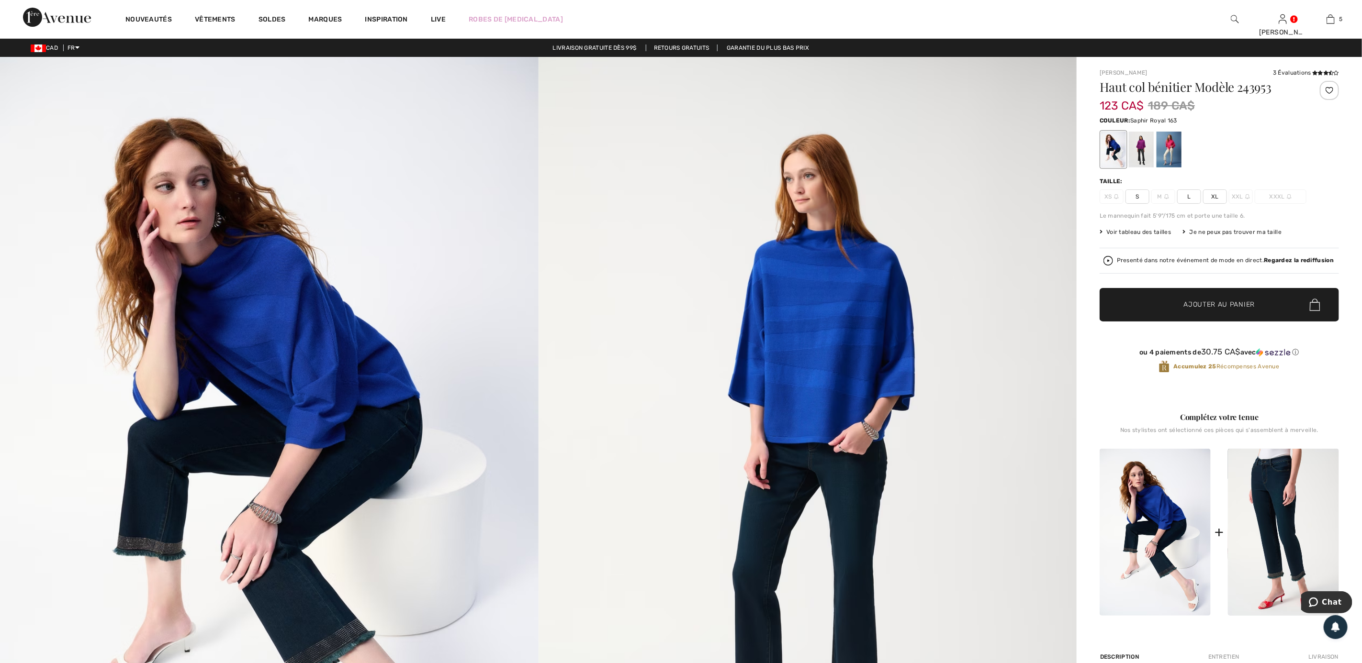
click at [1191, 197] on span "L" at bounding box center [1189, 197] width 24 height 14
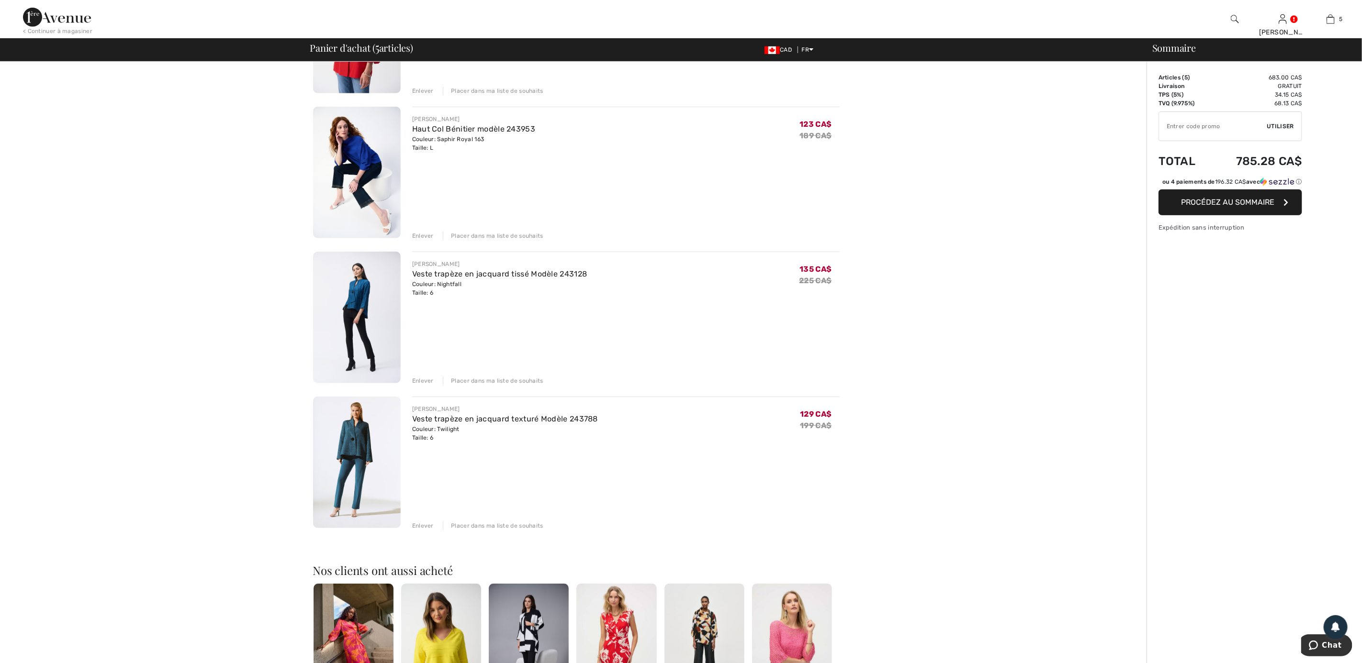
scroll to position [359, 0]
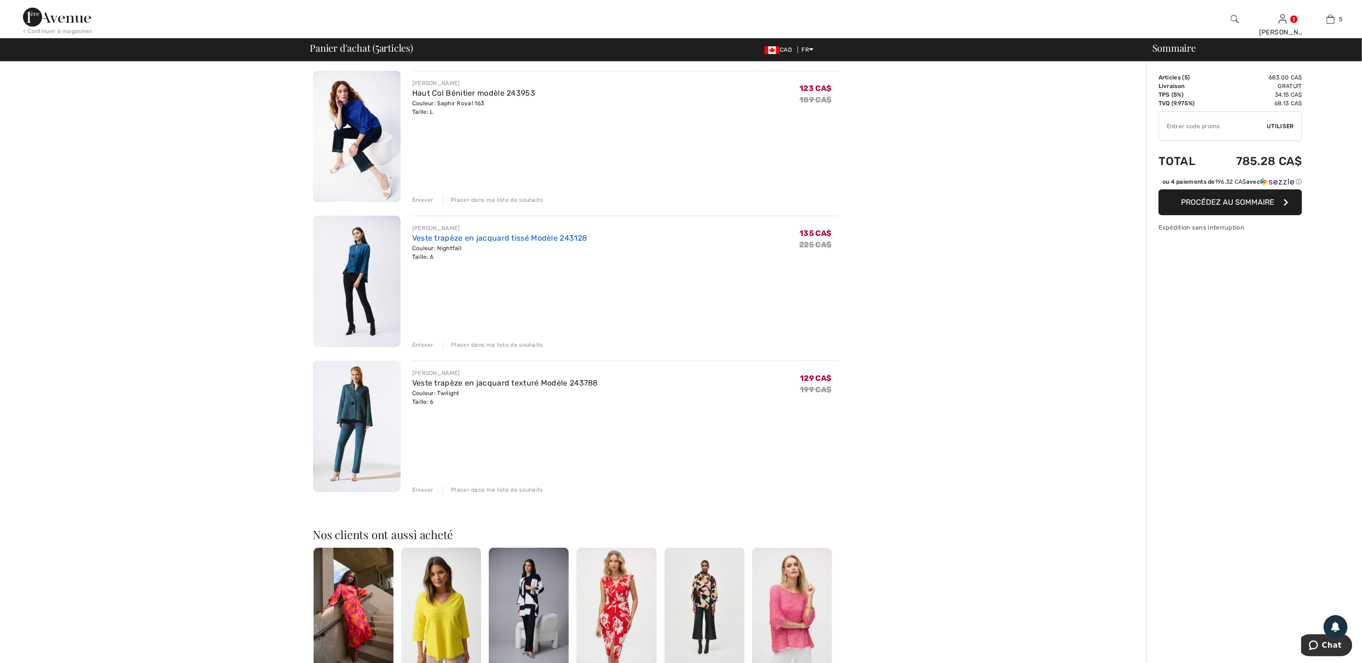
click at [464, 238] on link "Veste trapèze en jacquard tissé Modèle 243128" at bounding box center [499, 238] width 175 height 9
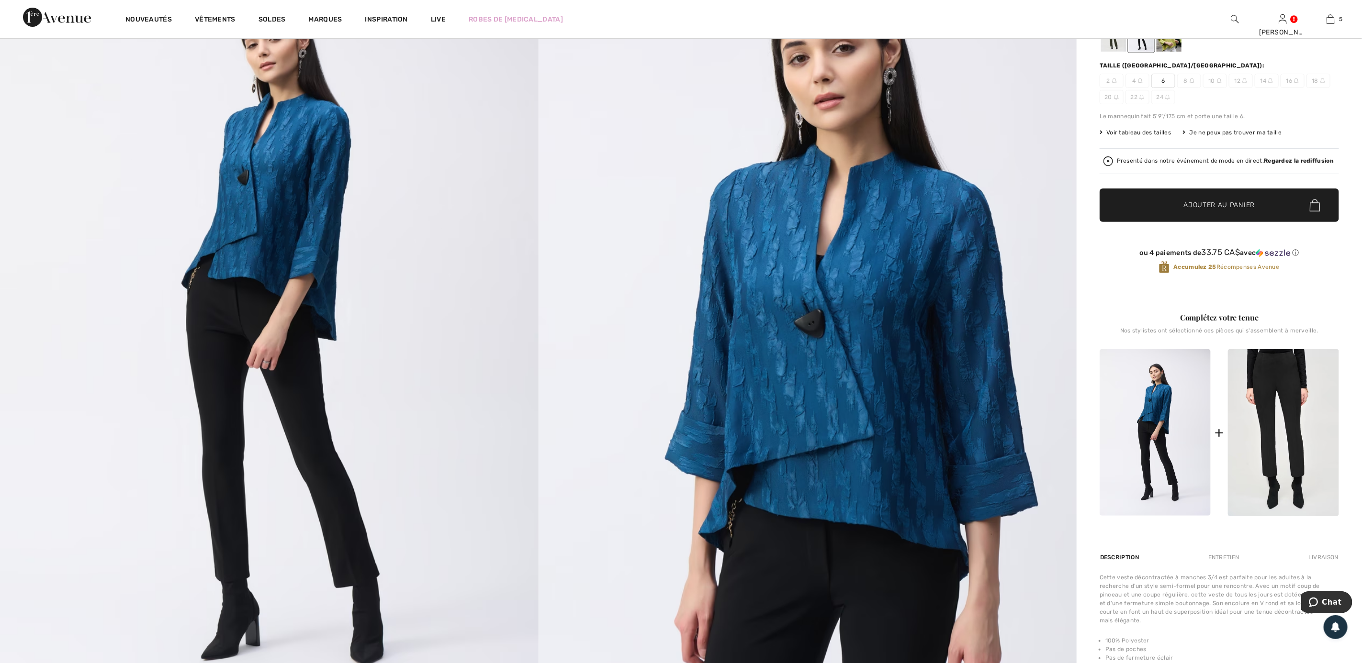
scroll to position [144, 0]
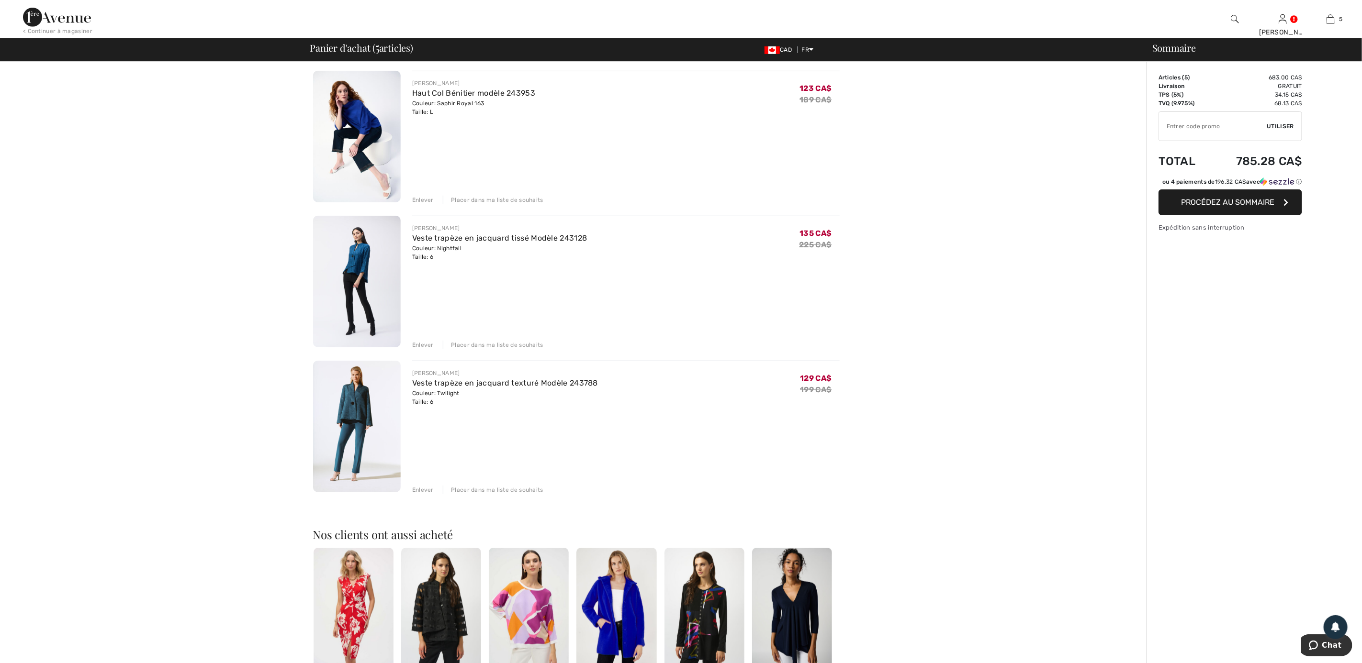
click at [355, 424] on img at bounding box center [357, 427] width 88 height 132
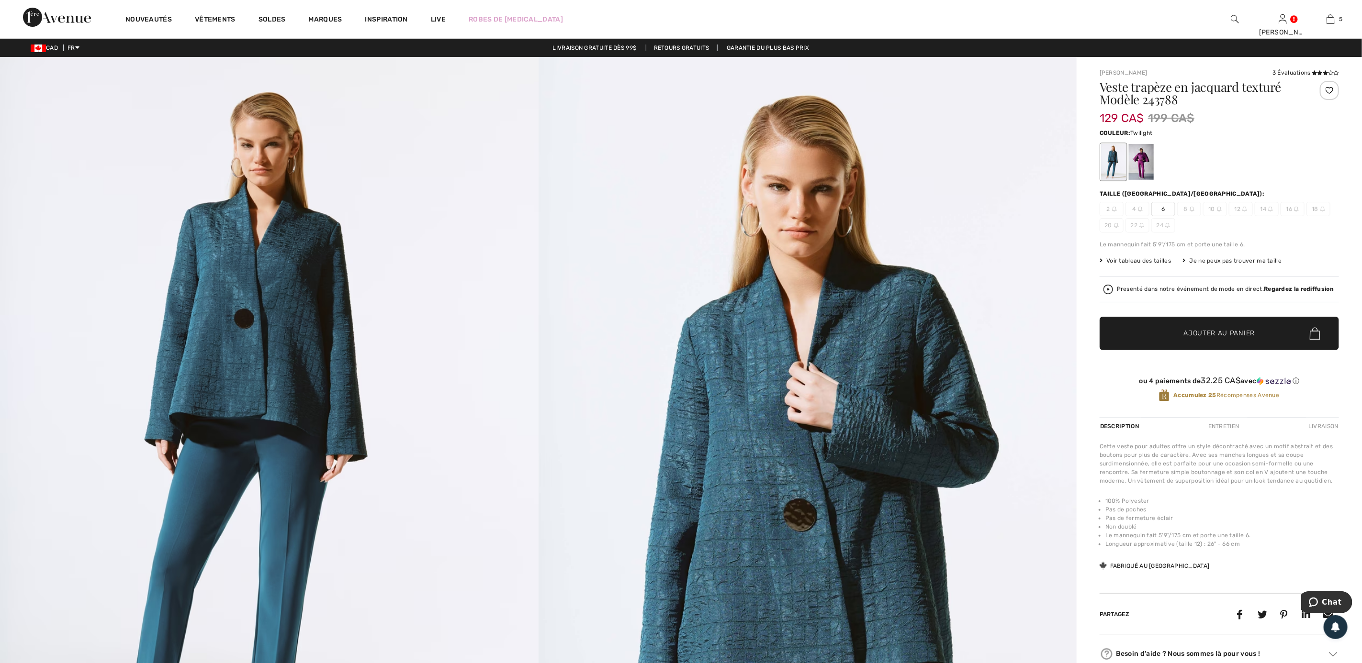
click at [1237, 434] on div "Entretien" at bounding box center [1223, 426] width 47 height 17
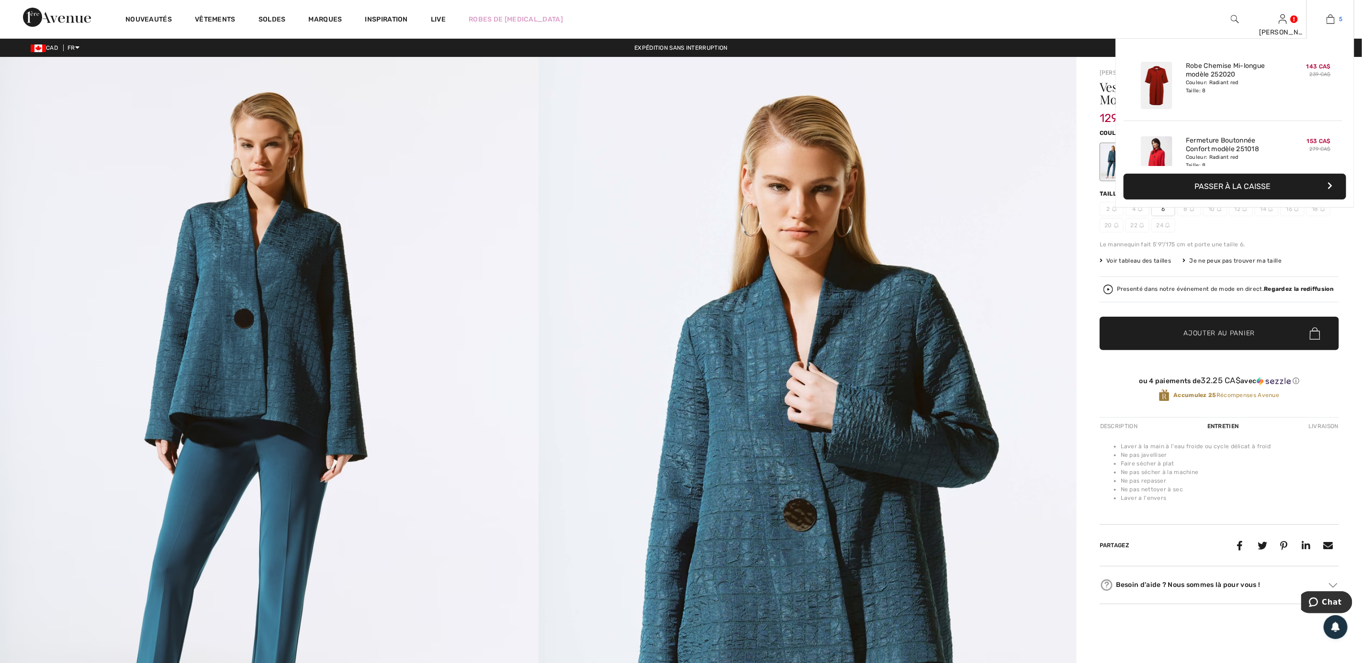
click at [1327, 23] on img at bounding box center [1331, 18] width 8 height 11
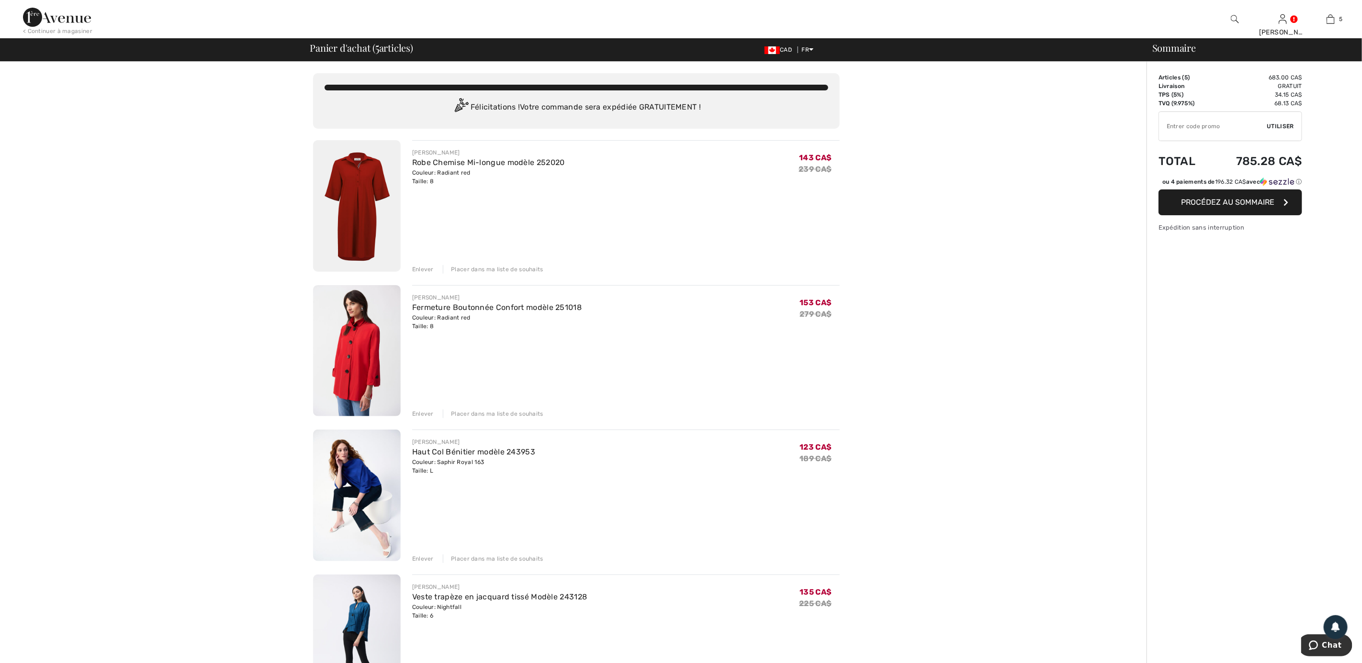
click at [423, 270] on div "Enlever" at bounding box center [423, 269] width 22 height 9
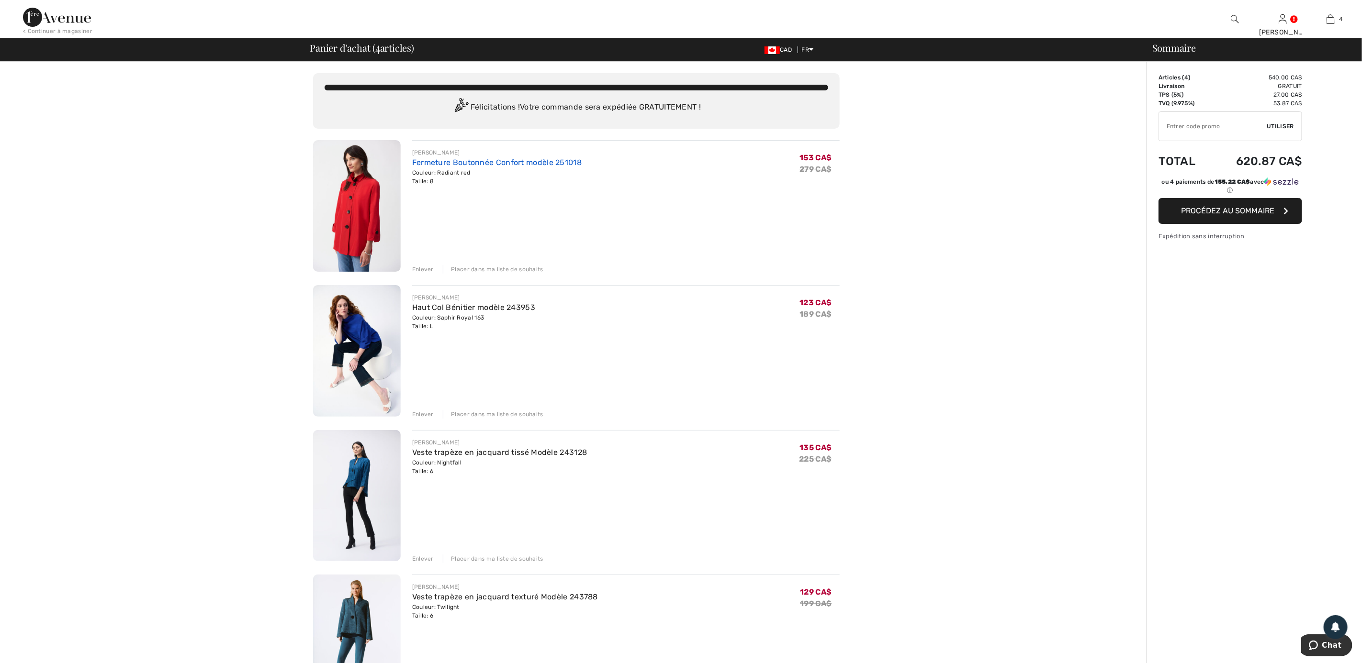
click at [467, 164] on link "Fermeture Boutonnée Confort modèle 251018" at bounding box center [496, 162] width 169 height 9
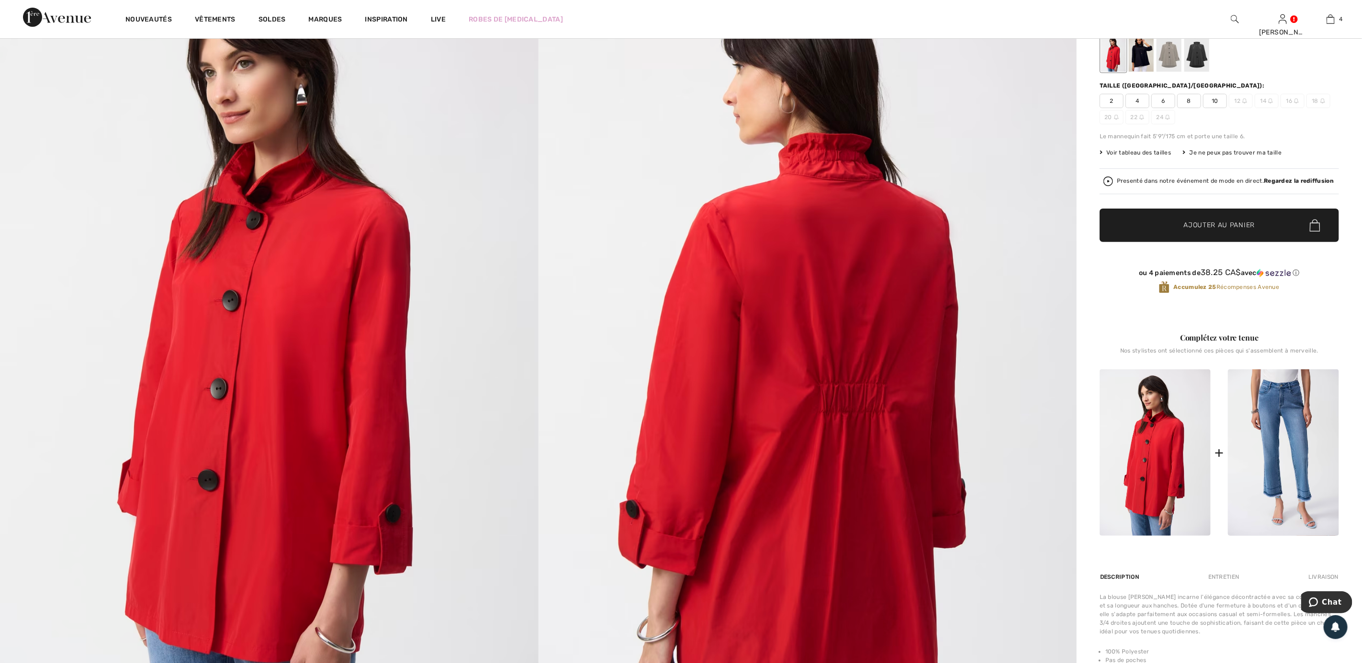
scroll to position [287, 0]
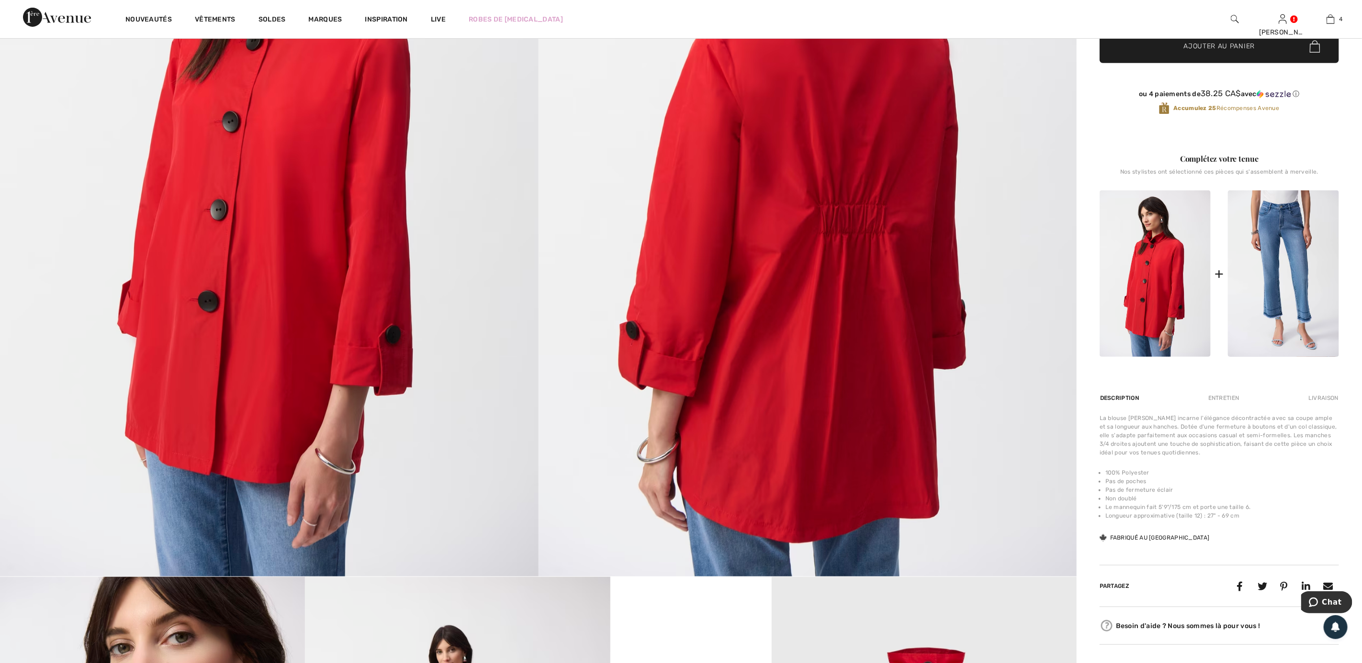
click at [1221, 404] on div "Entretien" at bounding box center [1223, 398] width 47 height 17
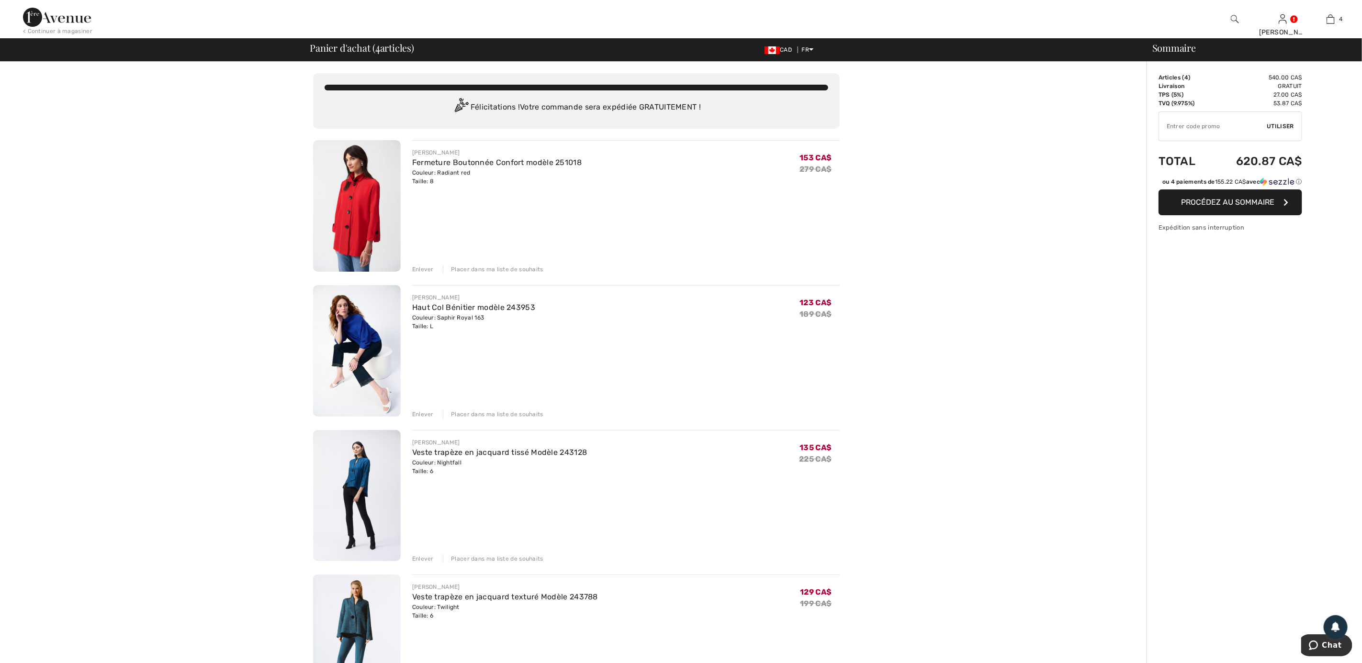
click at [365, 334] on img at bounding box center [357, 351] width 88 height 132
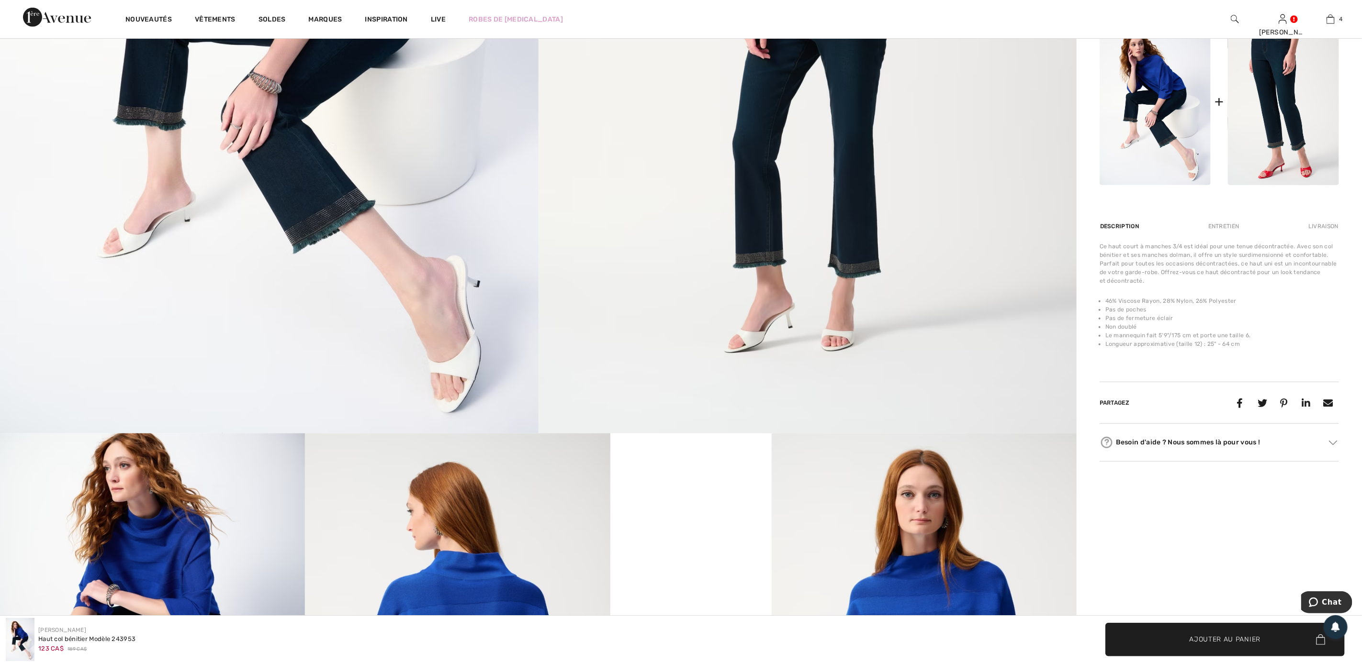
click at [1235, 225] on div "Entretien" at bounding box center [1223, 226] width 47 height 17
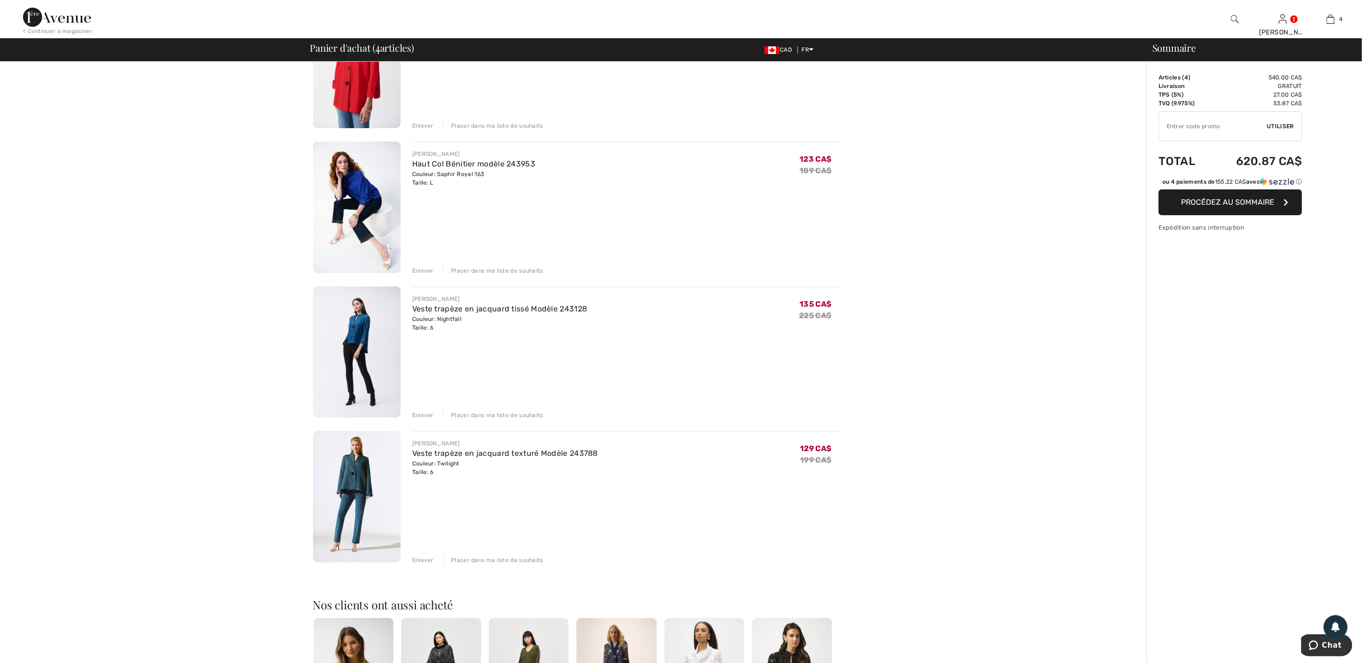
scroll to position [72, 0]
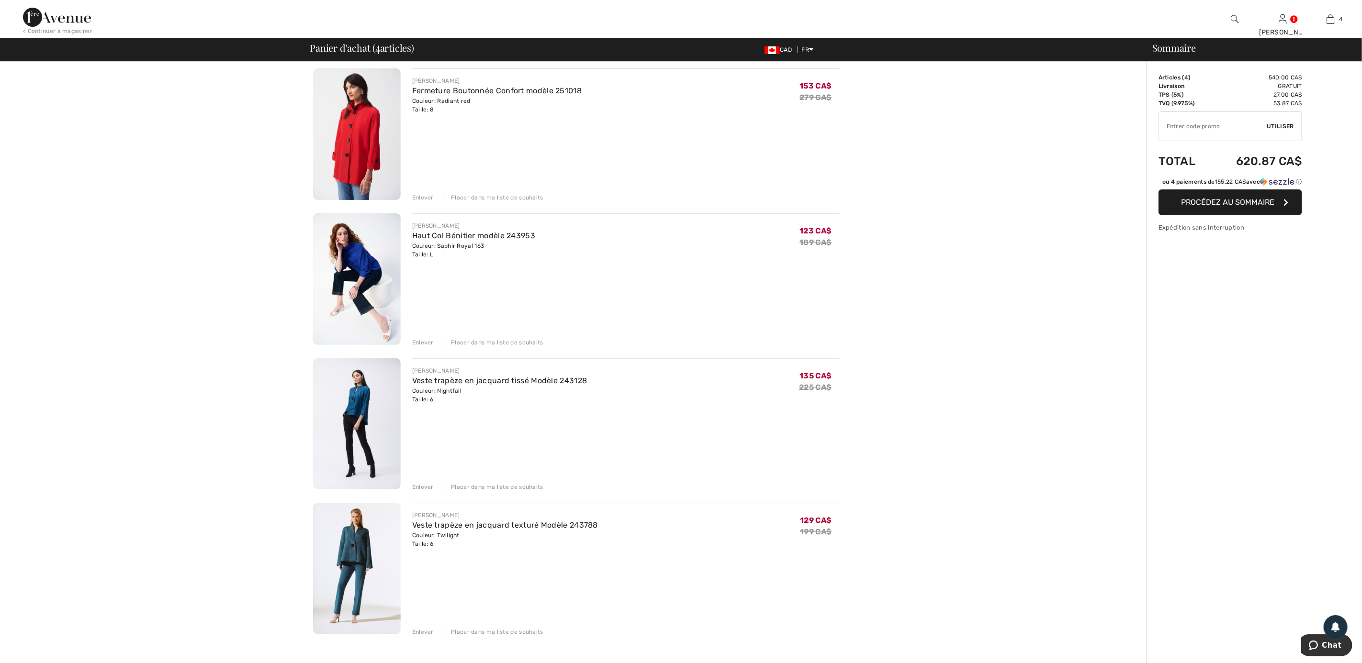
click at [510, 372] on div "[PERSON_NAME]" at bounding box center [499, 371] width 175 height 9
click at [509, 382] on link "Veste trapèze en jacquard tissé Modèle 243128" at bounding box center [499, 380] width 175 height 9
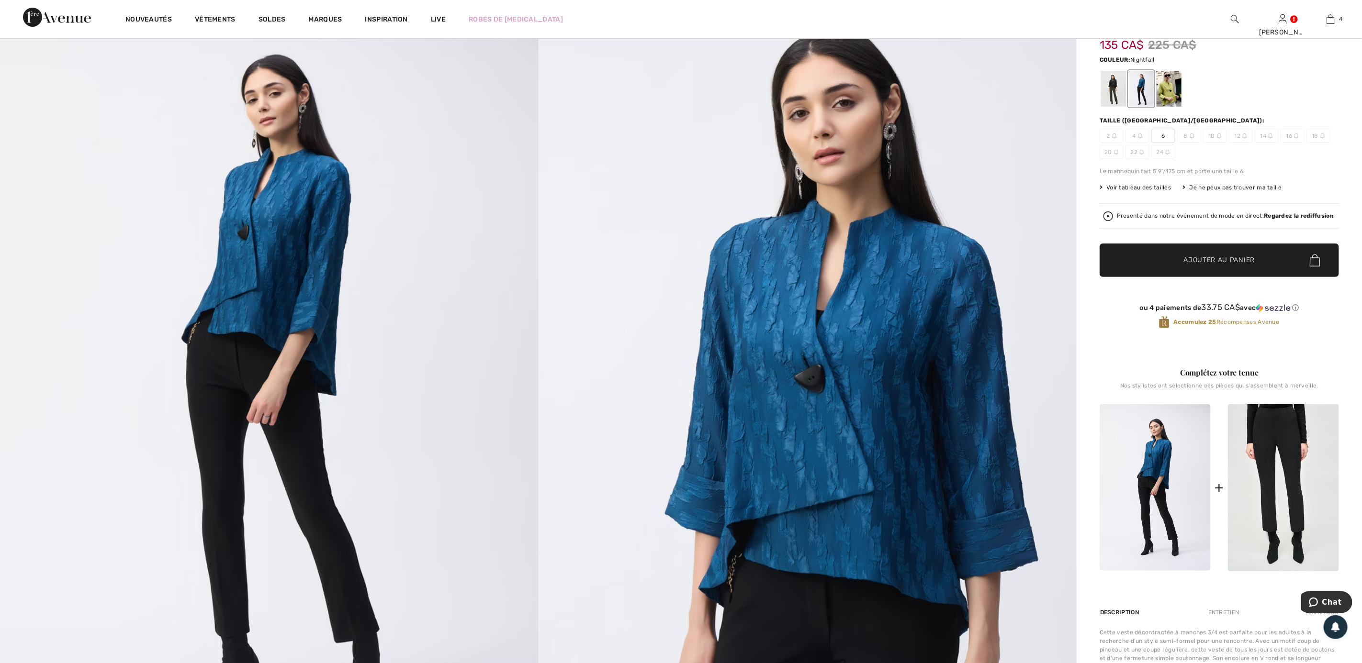
scroll to position [72, 0]
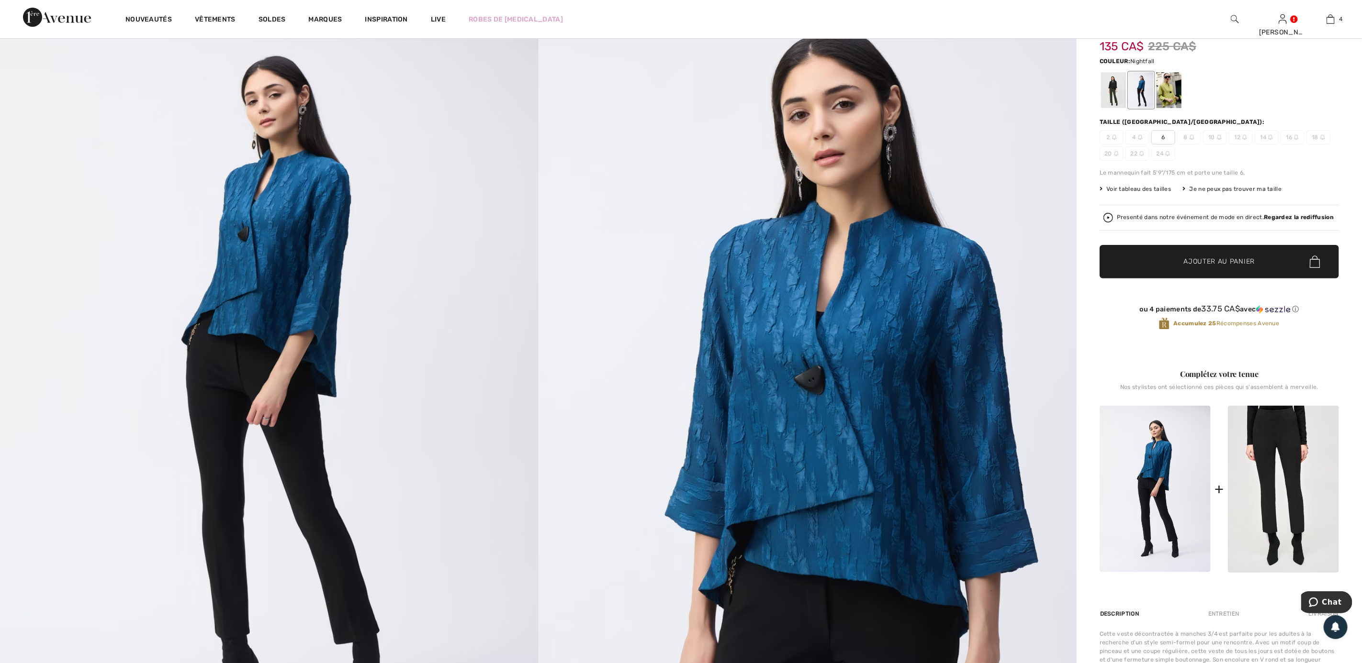
click at [1138, 186] on span "Voir tableau des tailles" at bounding box center [1136, 189] width 72 height 9
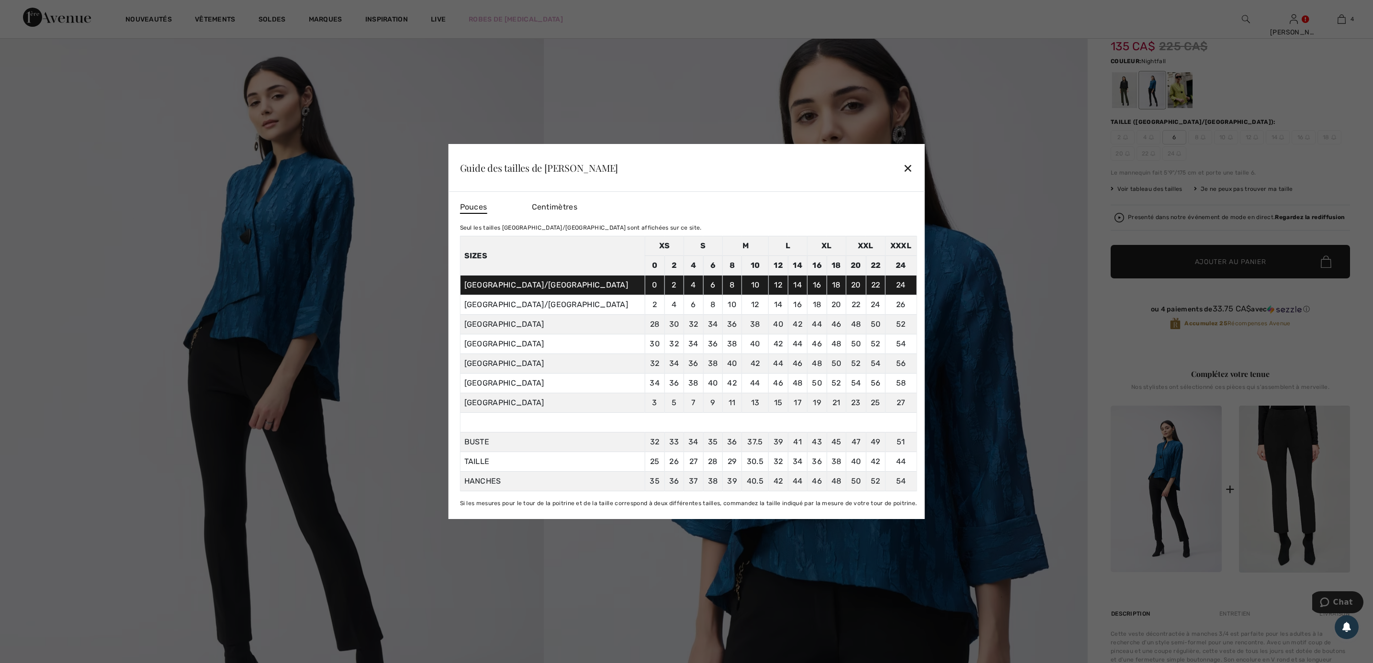
click at [921, 171] on div at bounding box center [686, 331] width 1373 height 663
